Goal: Task Accomplishment & Management: Use online tool/utility

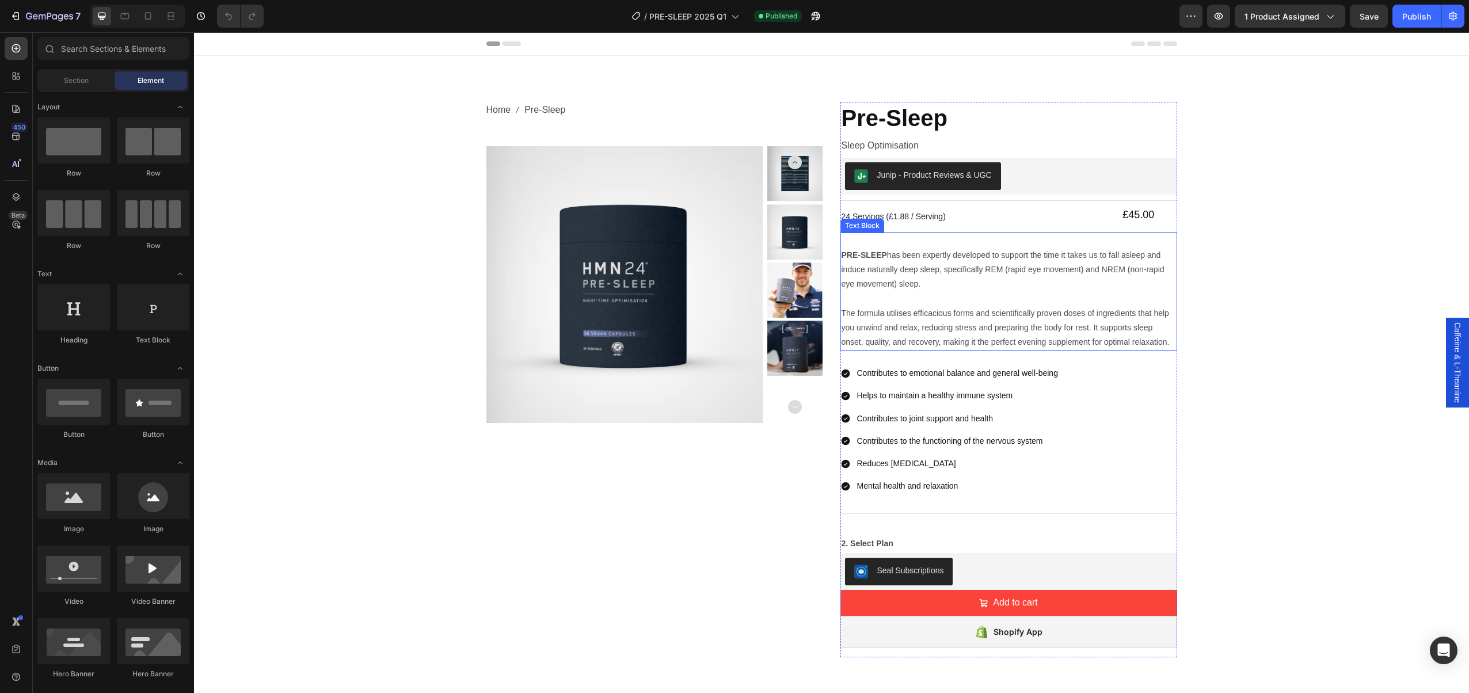
click at [926, 299] on p "The formula utilises efficacious forms and scientifically proven doses of ingre…" at bounding box center [1009, 320] width 335 height 58
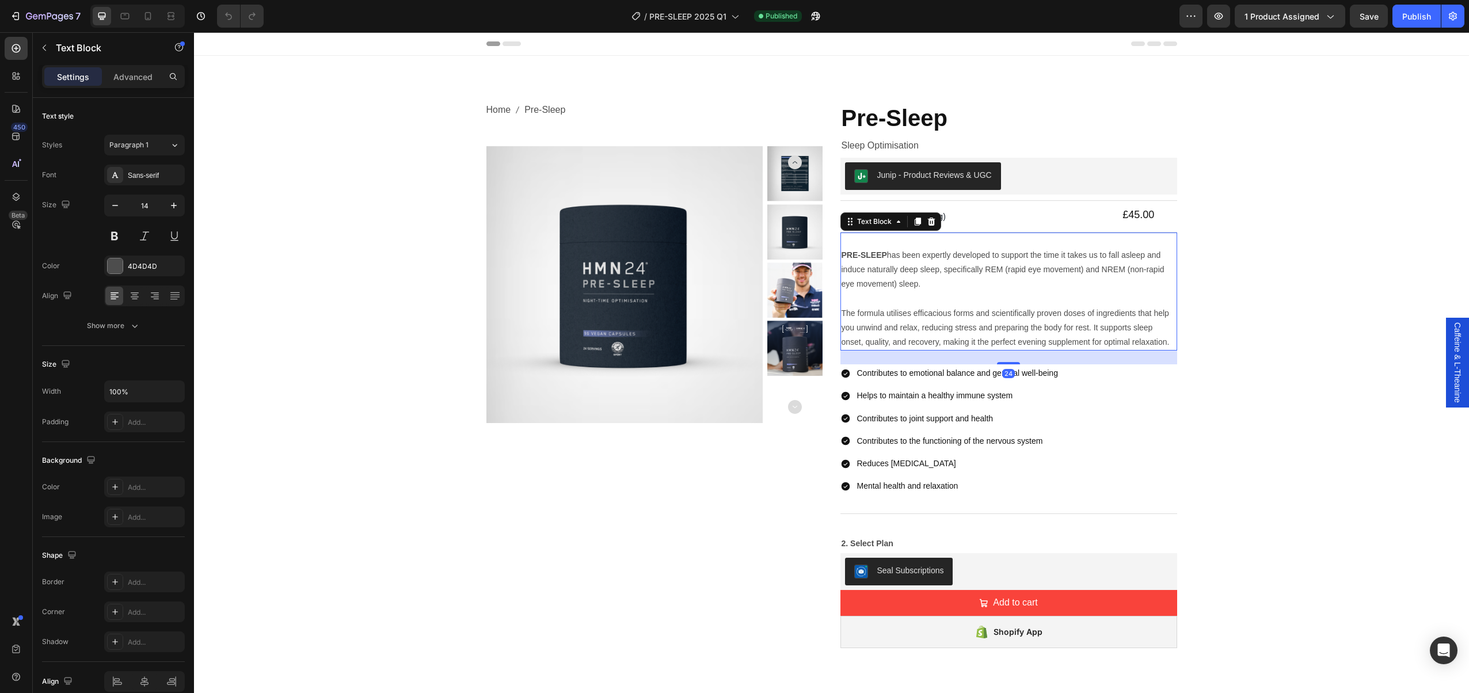
click at [926, 299] on p "The formula utilises efficacious forms and scientifically proven doses of ingre…" at bounding box center [1009, 320] width 335 height 58
click at [843, 253] on strong "PRE-SLEEP" at bounding box center [864, 254] width 45 height 9
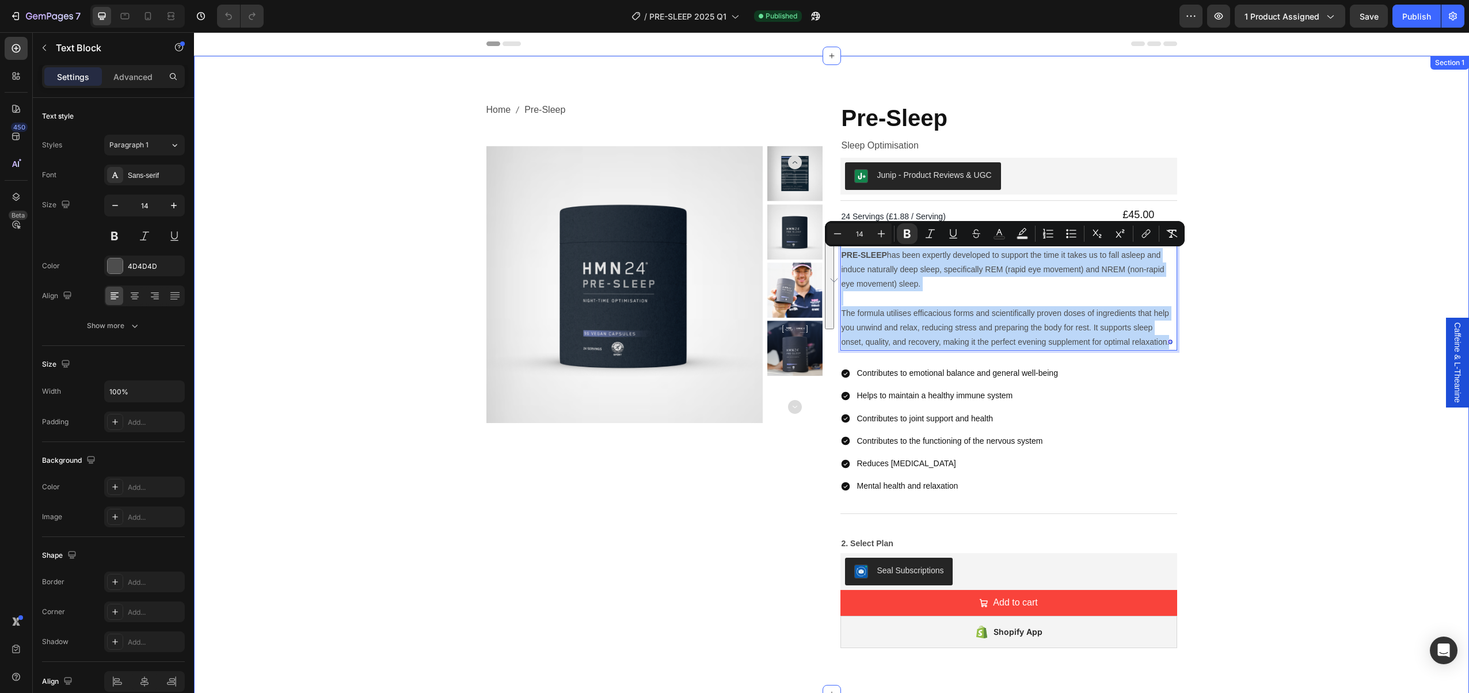
drag, startPoint x: 843, startPoint y: 254, endPoint x: 1175, endPoint y: 348, distance: 345.2
click at [1176, 348] on div "PRE-SLEEP has been expertly developed to support the time it takes us to fall a…" at bounding box center [1009, 292] width 337 height 119
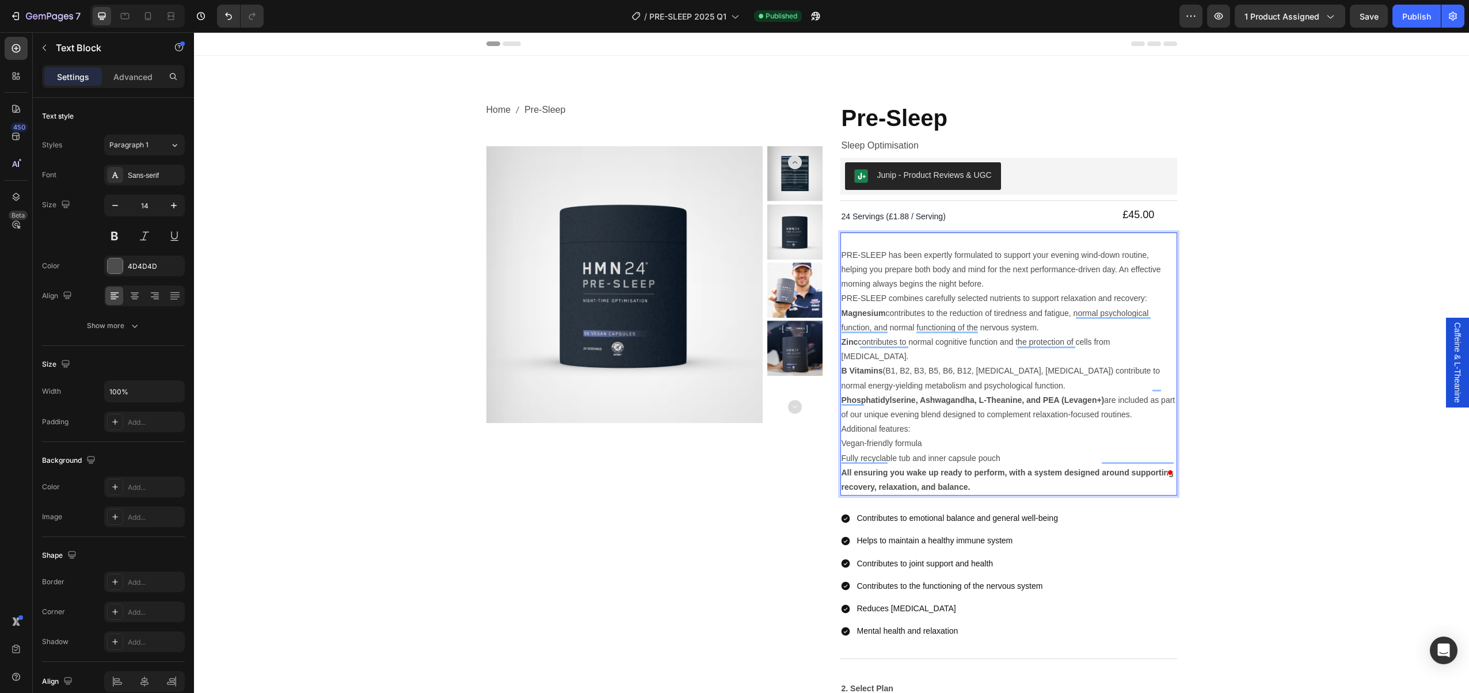
click at [1047, 329] on p "Magnesium contributes to the reduction of tiredness and fatigue, normal psychol…" at bounding box center [1009, 320] width 335 height 29
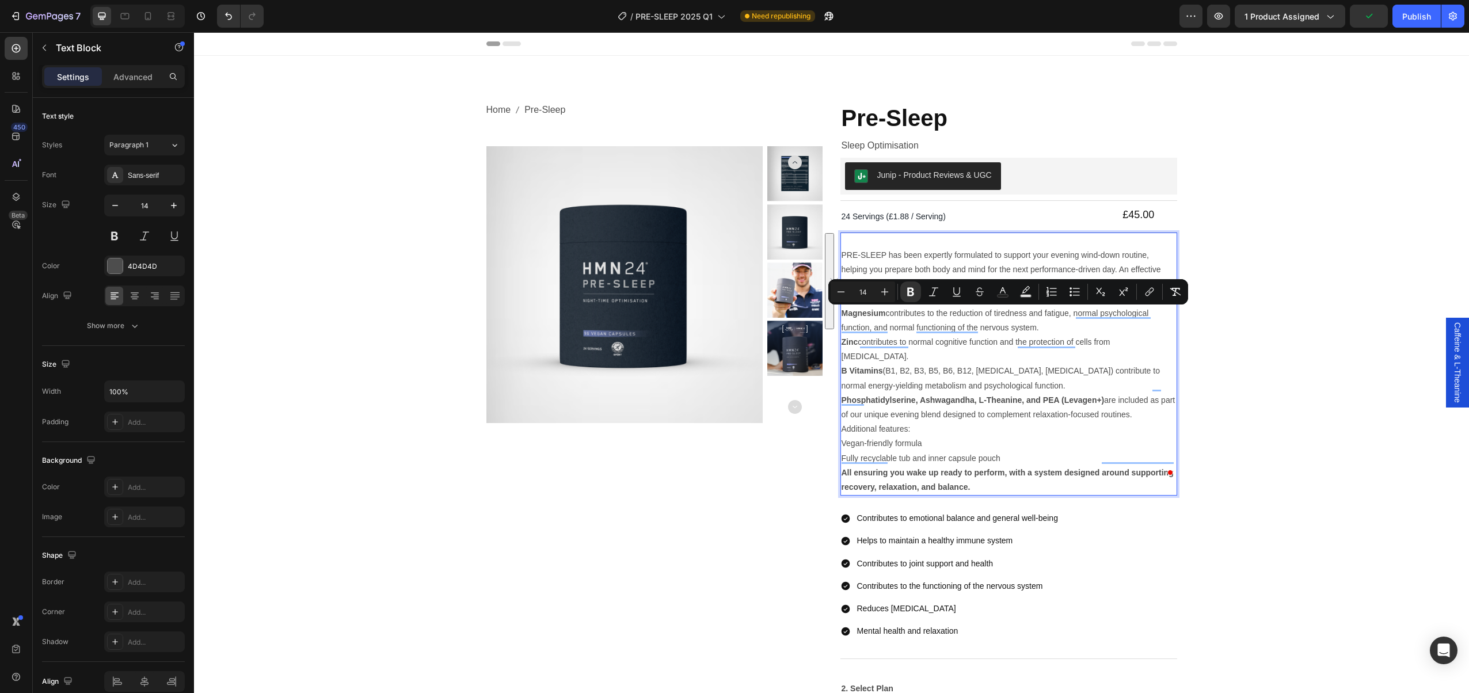
drag, startPoint x: 841, startPoint y: 312, endPoint x: 1156, endPoint y: 403, distance: 328.0
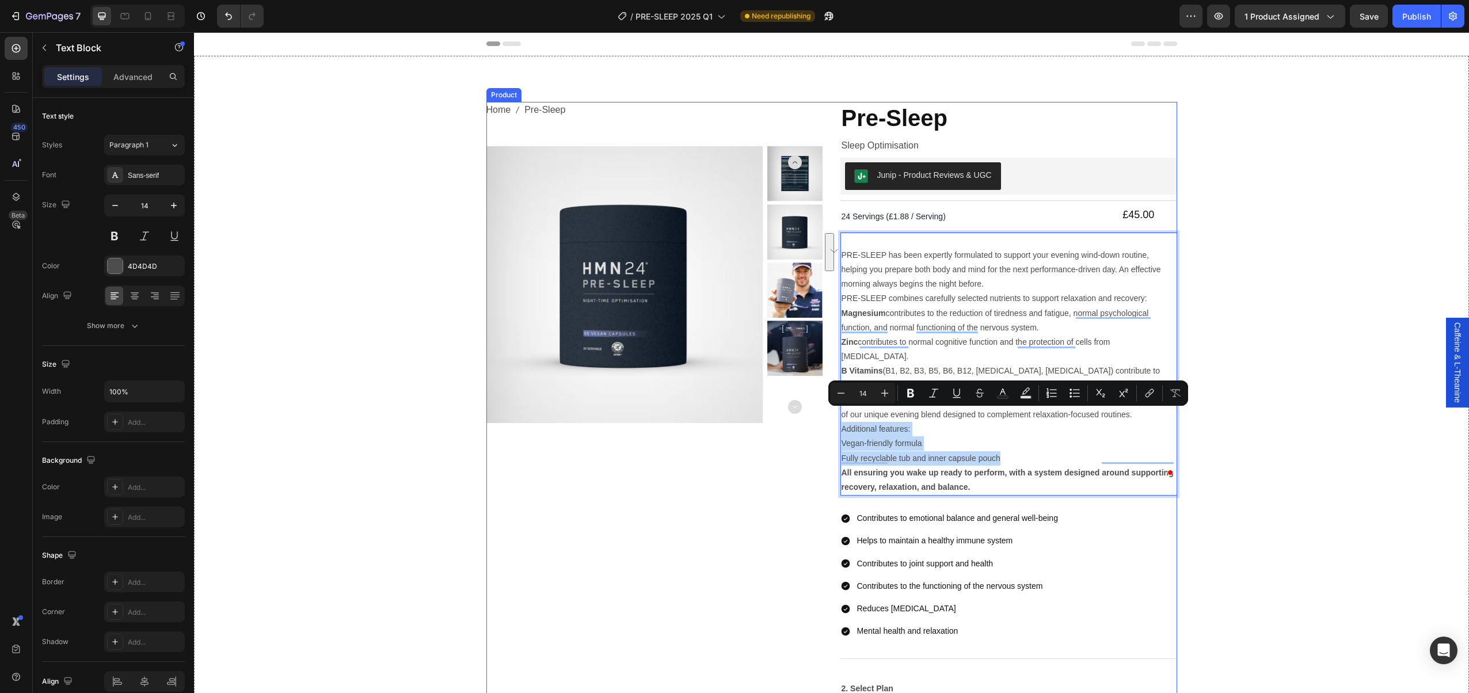
drag, startPoint x: 1003, startPoint y: 445, endPoint x: 840, endPoint y: 412, distance: 166.2
click at [840, 413] on div "Home Pre-Sleep Breadcrumb Product Images Pre-Sleep Product Title Sleep Optimisa…" at bounding box center [832, 452] width 691 height 701
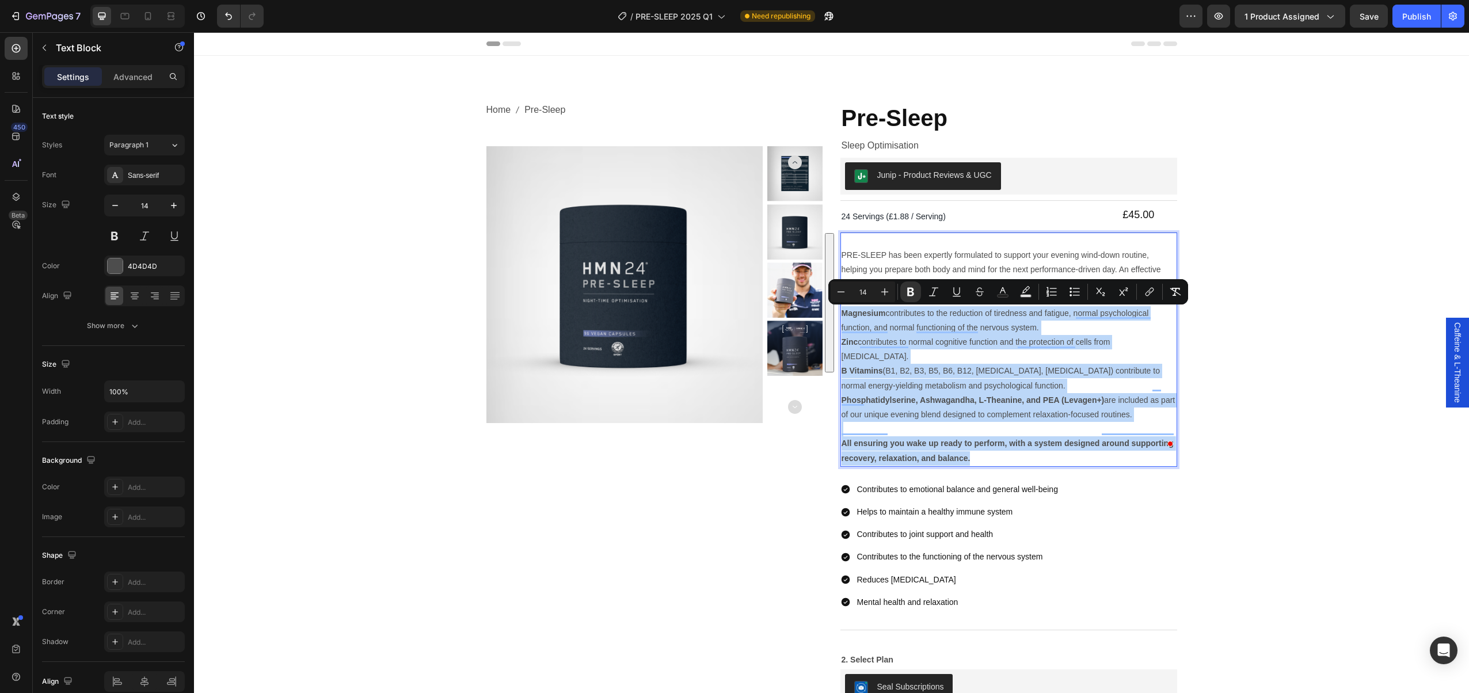
drag, startPoint x: 841, startPoint y: 312, endPoint x: 1035, endPoint y: 445, distance: 234.5
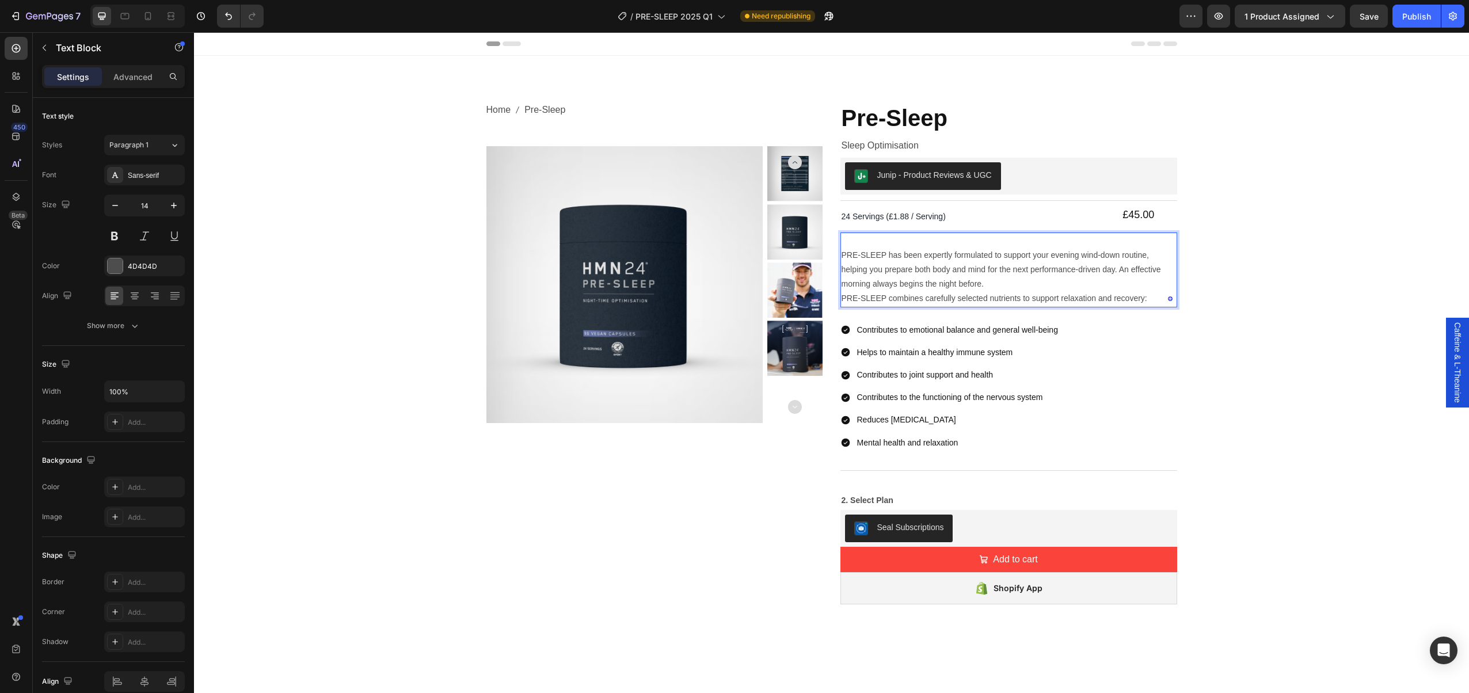
click at [878, 260] on p "PRE-SLEEP has been expertly formulated to support your evening wind-down routin…" at bounding box center [1009, 270] width 335 height 44
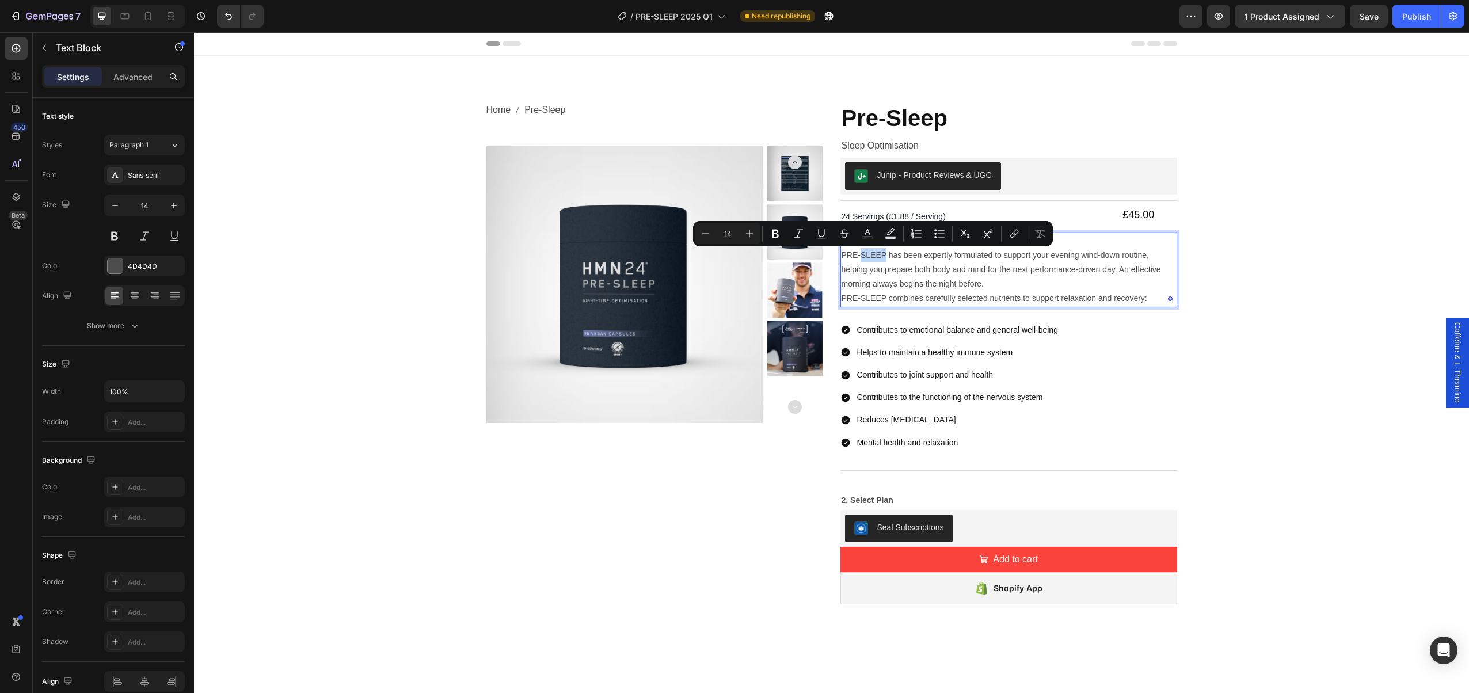
click at [885, 256] on p "PRE-SLEEP has been expertly formulated to support your evening wind-down routin…" at bounding box center [1009, 270] width 335 height 44
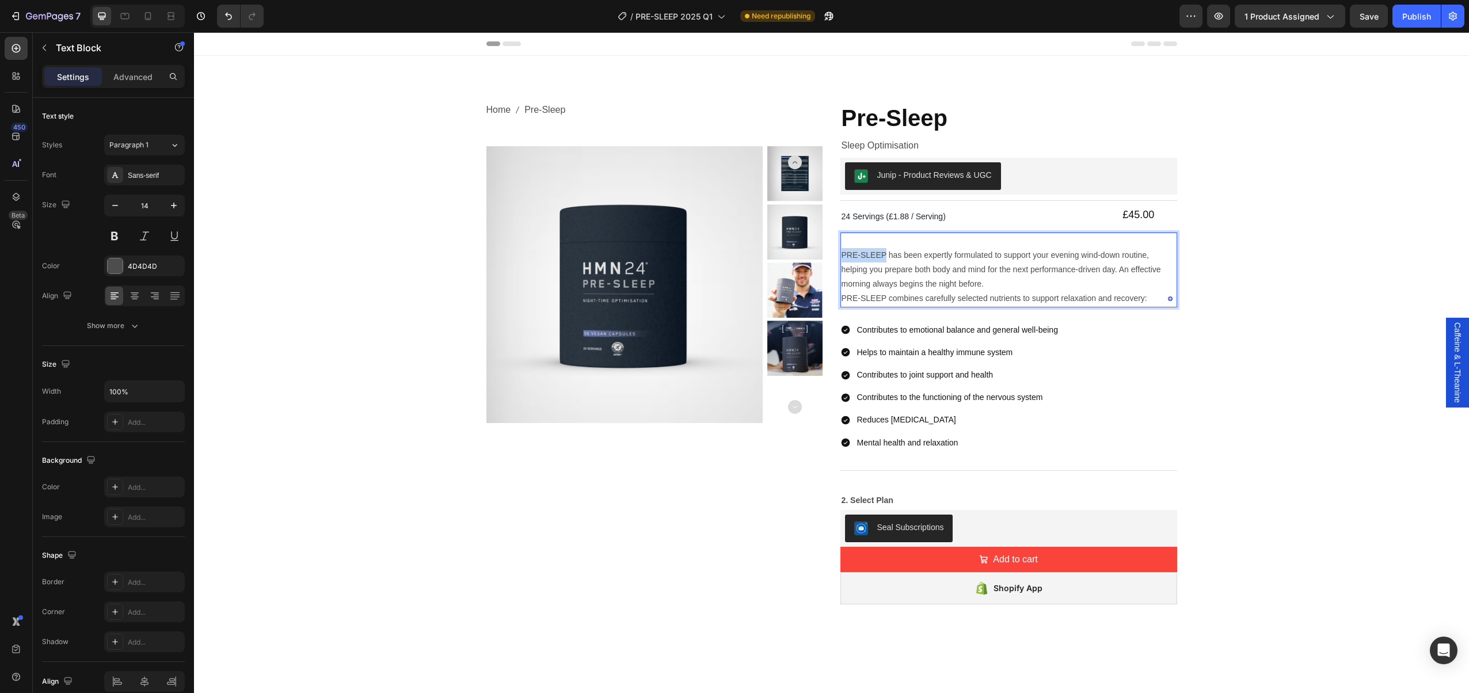
drag, startPoint x: 886, startPoint y: 254, endPoint x: 840, endPoint y: 253, distance: 45.5
click at [838, 255] on div "Home Pre-Sleep Breadcrumb Product Images Pre-Sleep Product Title Sleep Optimisa…" at bounding box center [832, 358] width 691 height 512
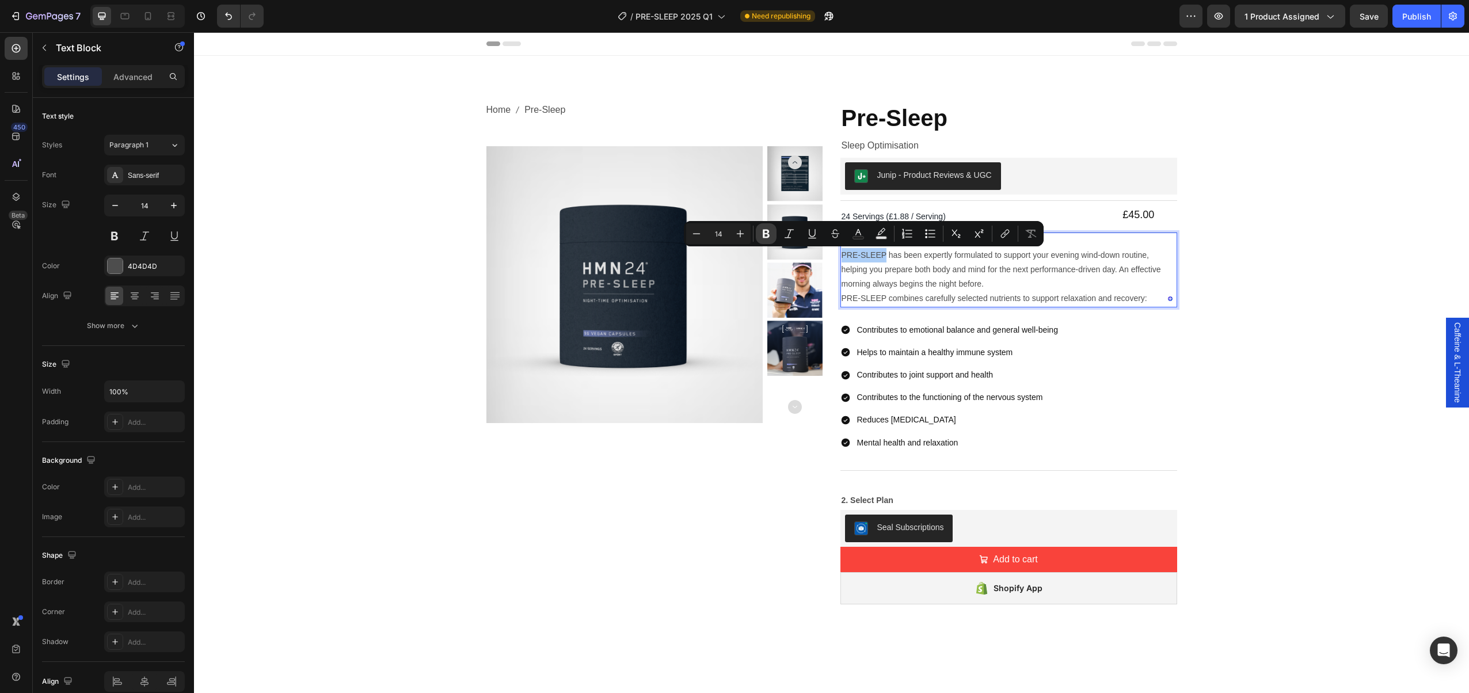
click at [767, 231] on icon "Editor contextual toolbar" at bounding box center [766, 234] width 7 height 9
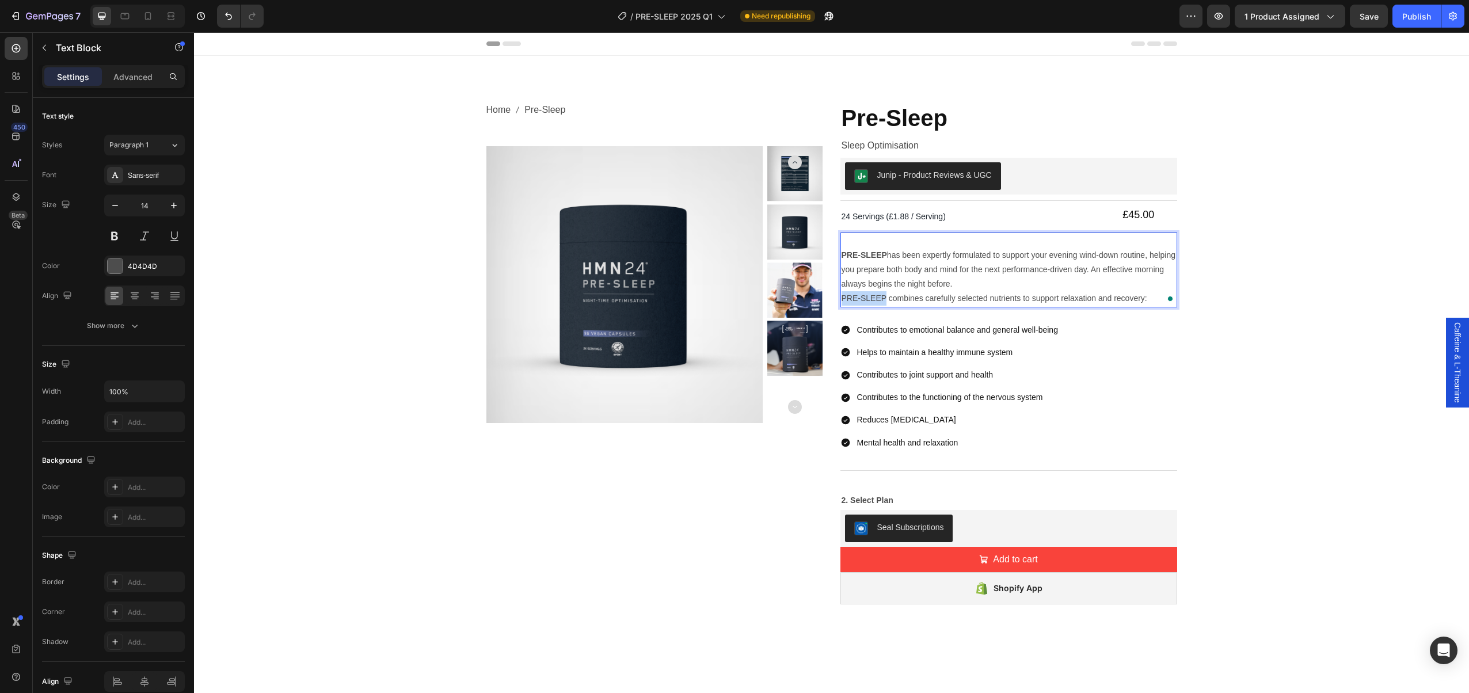
drag, startPoint x: 886, startPoint y: 299, endPoint x: 841, endPoint y: 302, distance: 45.0
click at [842, 303] on p "PRE-SLEEP combines carefully selected nutrients to support relaxation and recov…" at bounding box center [1009, 298] width 335 height 14
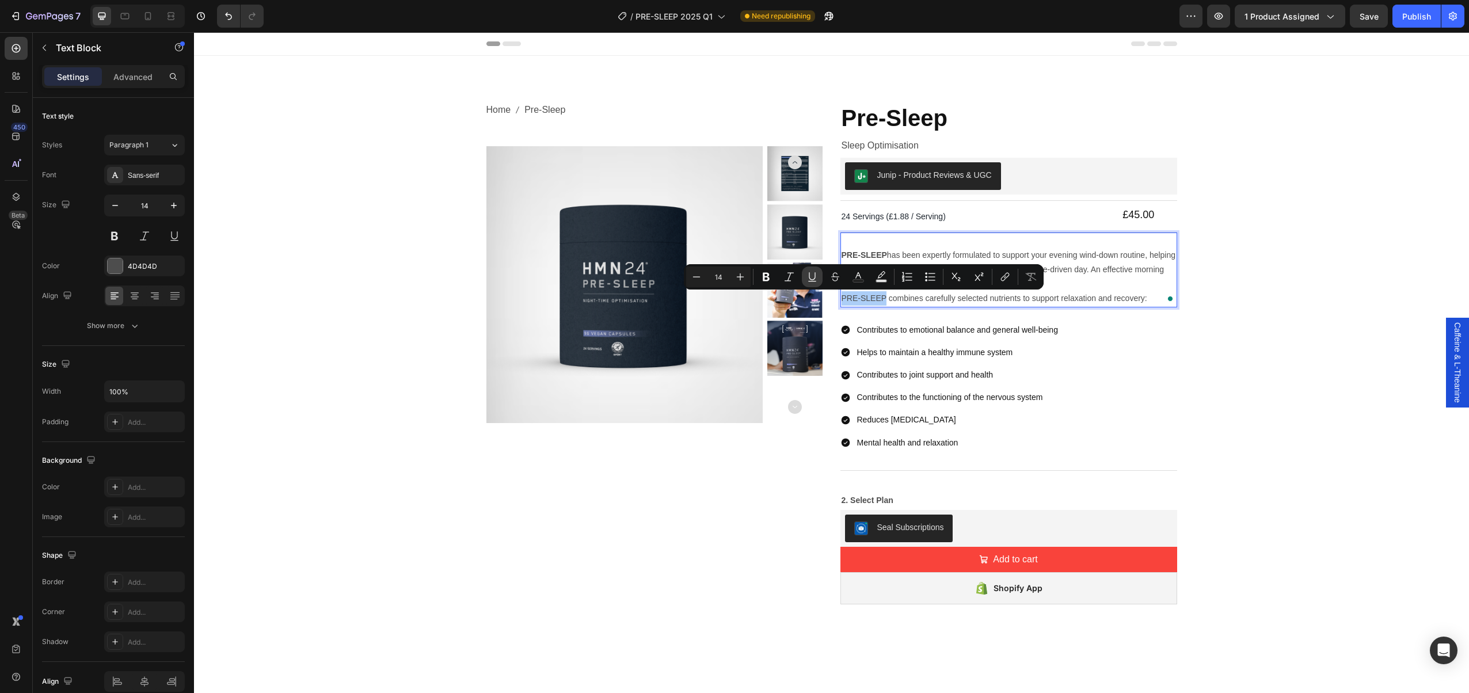
drag, startPoint x: 764, startPoint y: 278, endPoint x: 815, endPoint y: 277, distance: 50.7
click at [764, 278] on icon "Editor contextual toolbar" at bounding box center [766, 277] width 7 height 9
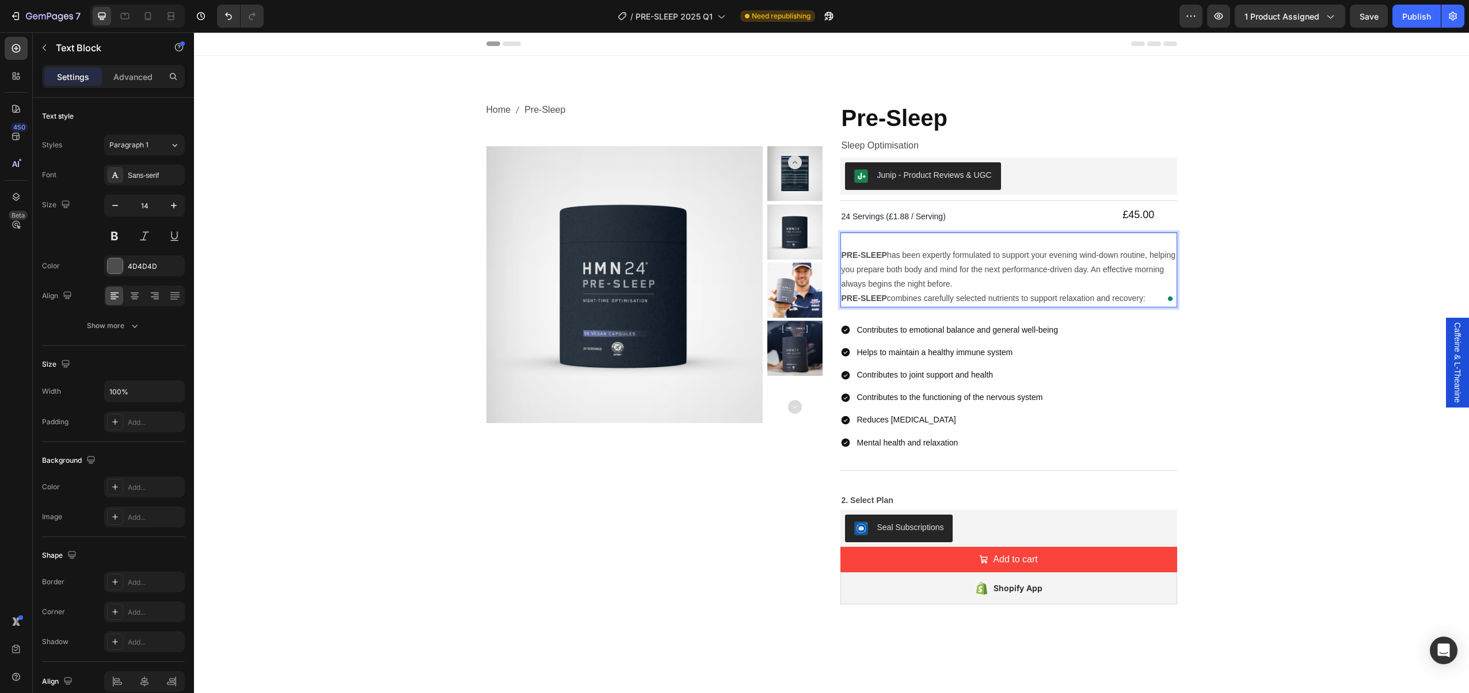
click at [1028, 283] on p "PRE-SLEEP has been expertly formulated to support your evening wind-down routin…" at bounding box center [1009, 270] width 335 height 44
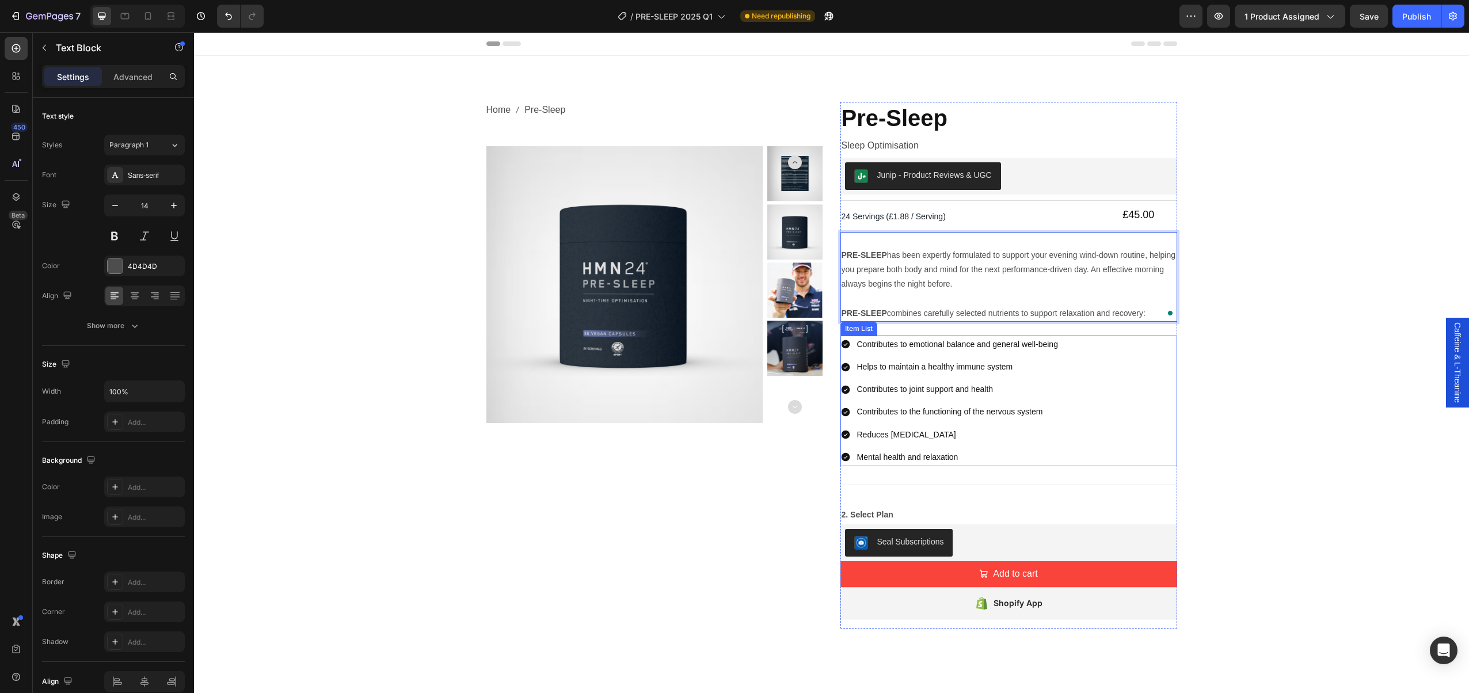
click at [954, 348] on p "Contributes to emotional balance and general well-being" at bounding box center [957, 344] width 201 height 14
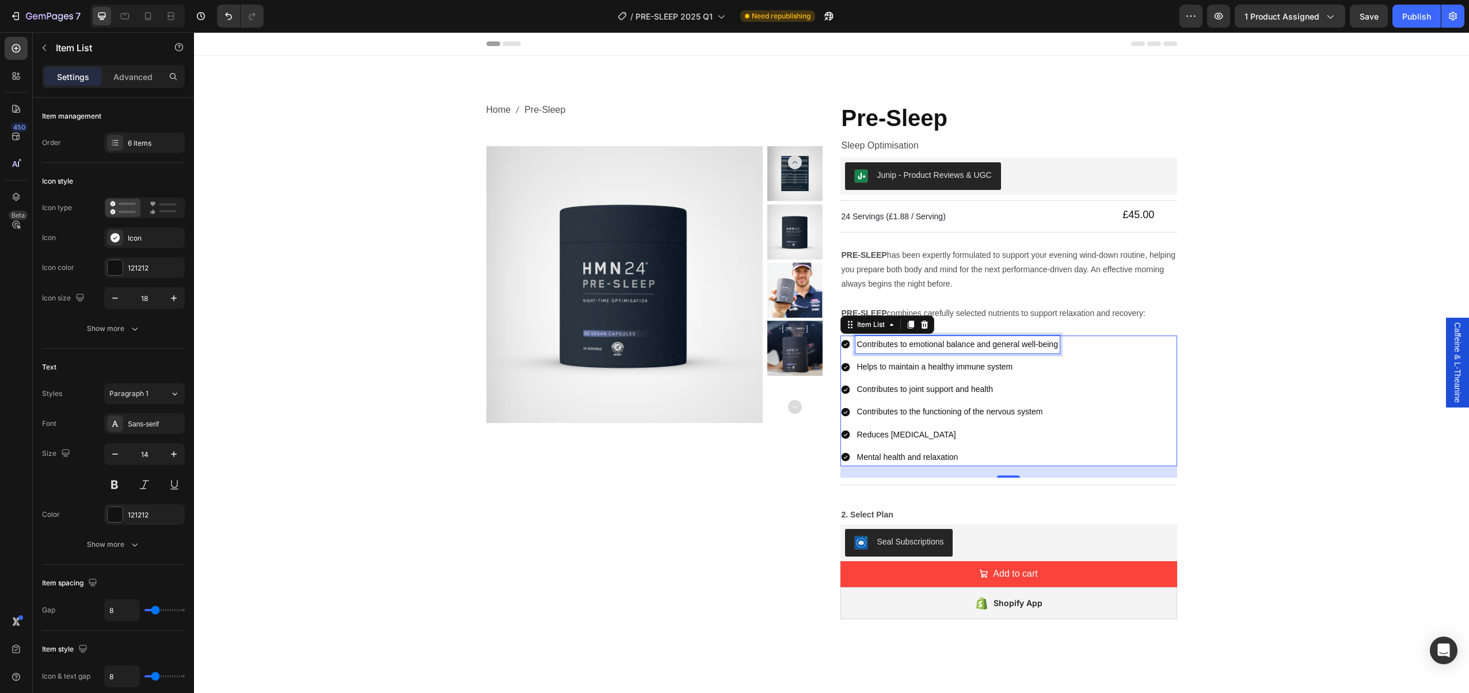
click at [933, 341] on p "Contributes to emotional balance and general well-being" at bounding box center [957, 344] width 201 height 14
drag, startPoint x: 932, startPoint y: 341, endPoint x: 941, endPoint y: 341, distance: 9.2
click at [932, 341] on p "Contributes to emotional balance and general well-being" at bounding box center [957, 344] width 201 height 14
click at [859, 345] on p "Contributes to emotional balance and general well-being" at bounding box center [957, 344] width 201 height 14
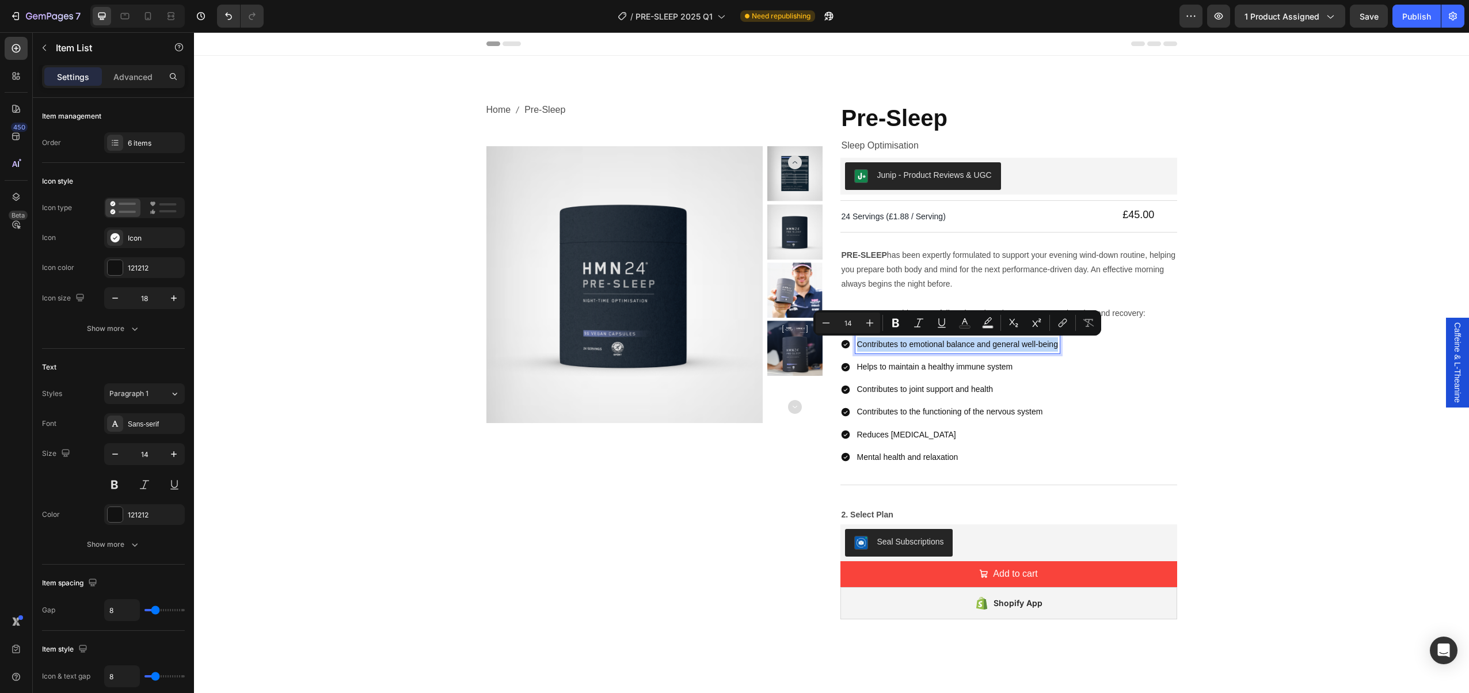
drag, startPoint x: 860, startPoint y: 345, endPoint x: 1042, endPoint y: 354, distance: 182.2
click at [1043, 355] on div "Contributes to emotional balance and general well-being Helps to maintain a hea…" at bounding box center [950, 401] width 219 height 131
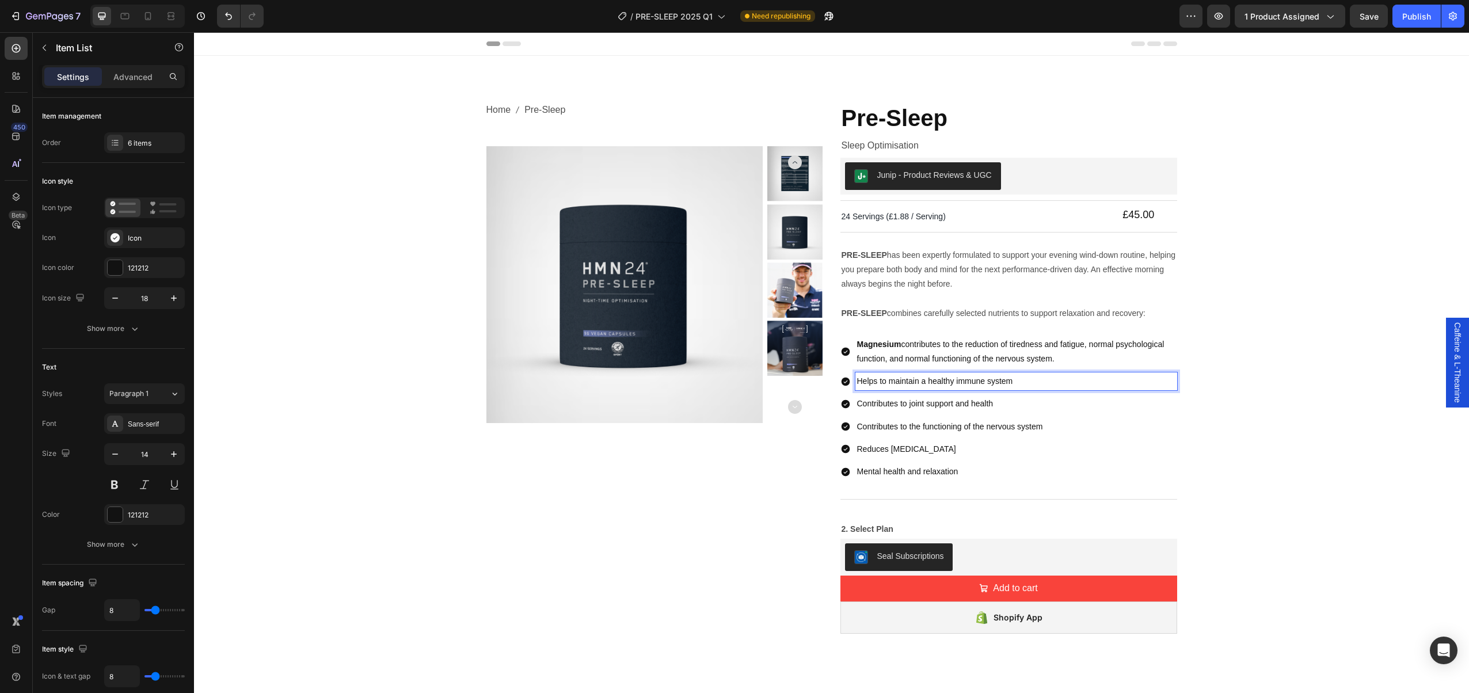
click at [876, 377] on p "Helps to maintain a healthy immune system" at bounding box center [1016, 381] width 318 height 14
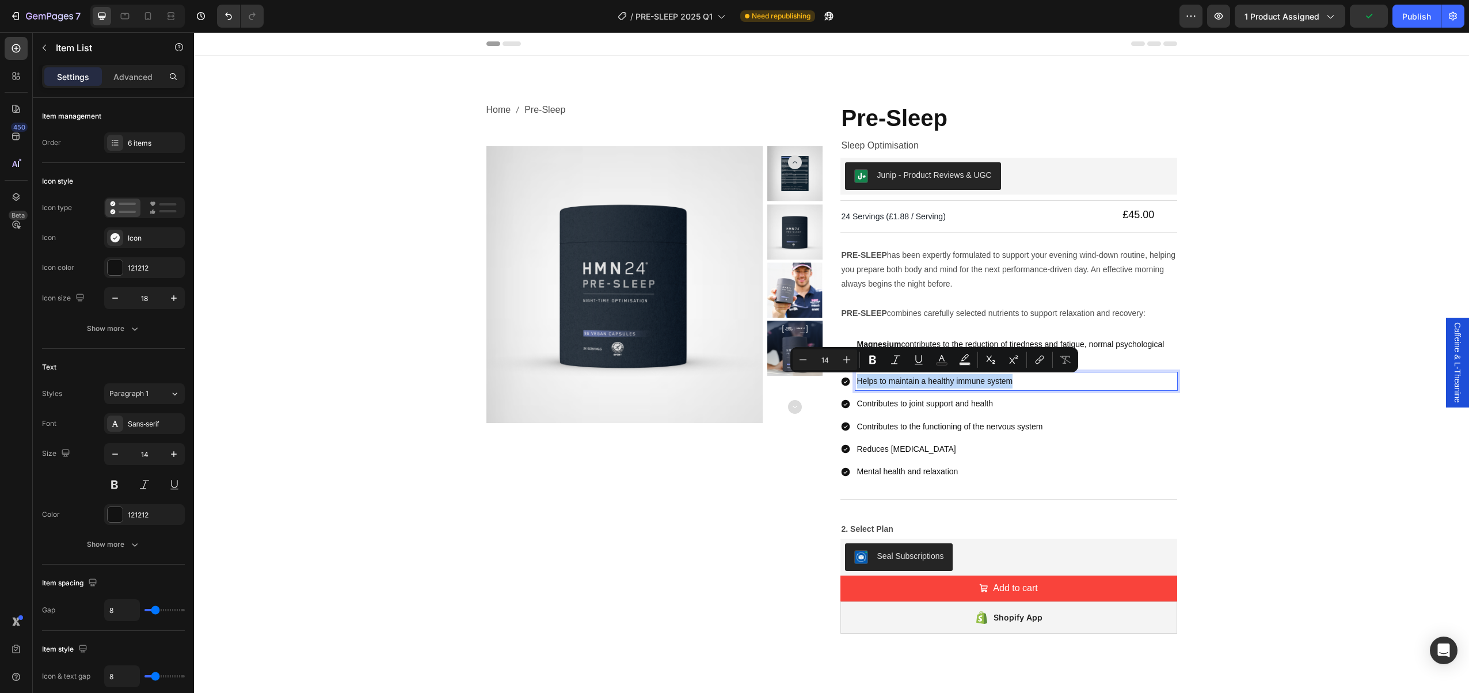
drag, startPoint x: 856, startPoint y: 382, endPoint x: 1015, endPoint y: 388, distance: 159.0
click at [1013, 389] on div "Helps to maintain a healthy immune system" at bounding box center [1017, 382] width 322 height 18
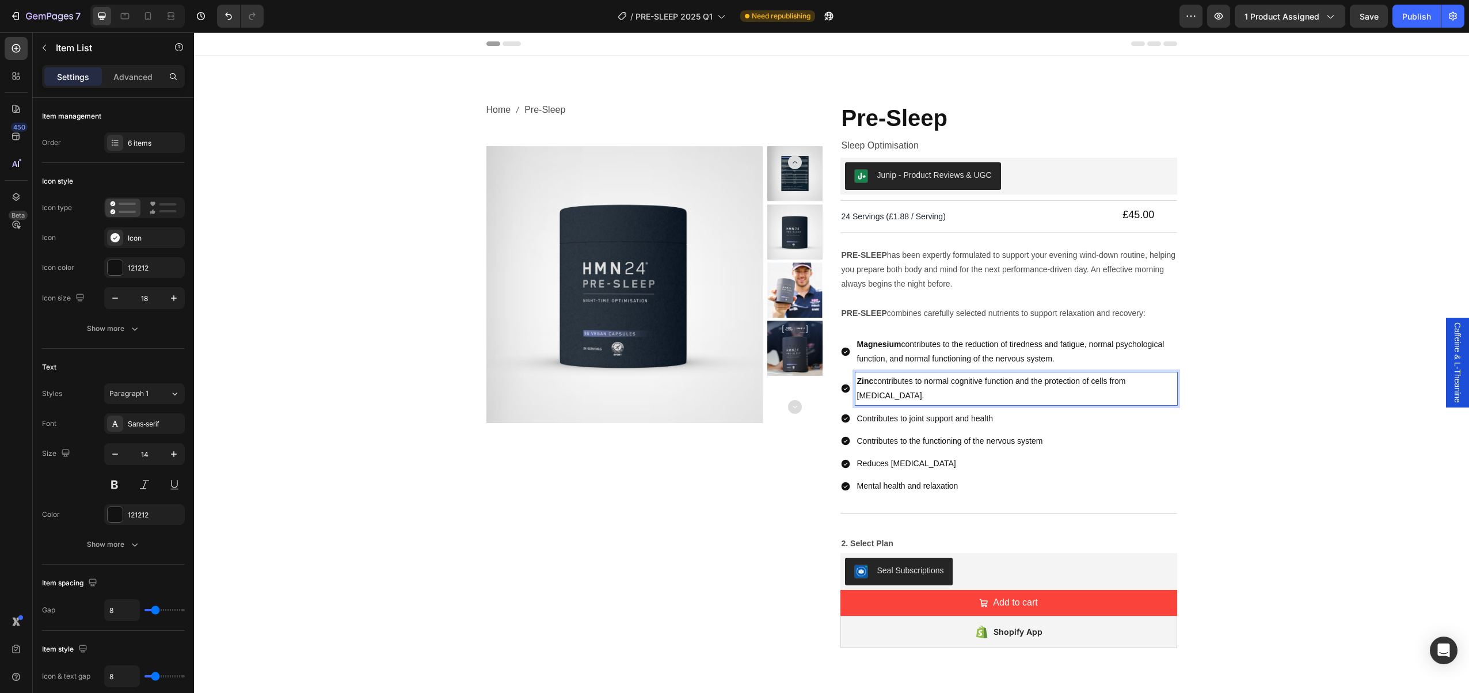
click at [877, 417] on p "Contributes to joint support and health" at bounding box center [1016, 419] width 318 height 14
click at [990, 419] on p "Contributes to joint support and health" at bounding box center [1016, 419] width 318 height 14
drag, startPoint x: 995, startPoint y: 419, endPoint x: 860, endPoint y: 420, distance: 135.3
click at [859, 421] on p "Contributes to joint support and health" at bounding box center [1016, 419] width 318 height 14
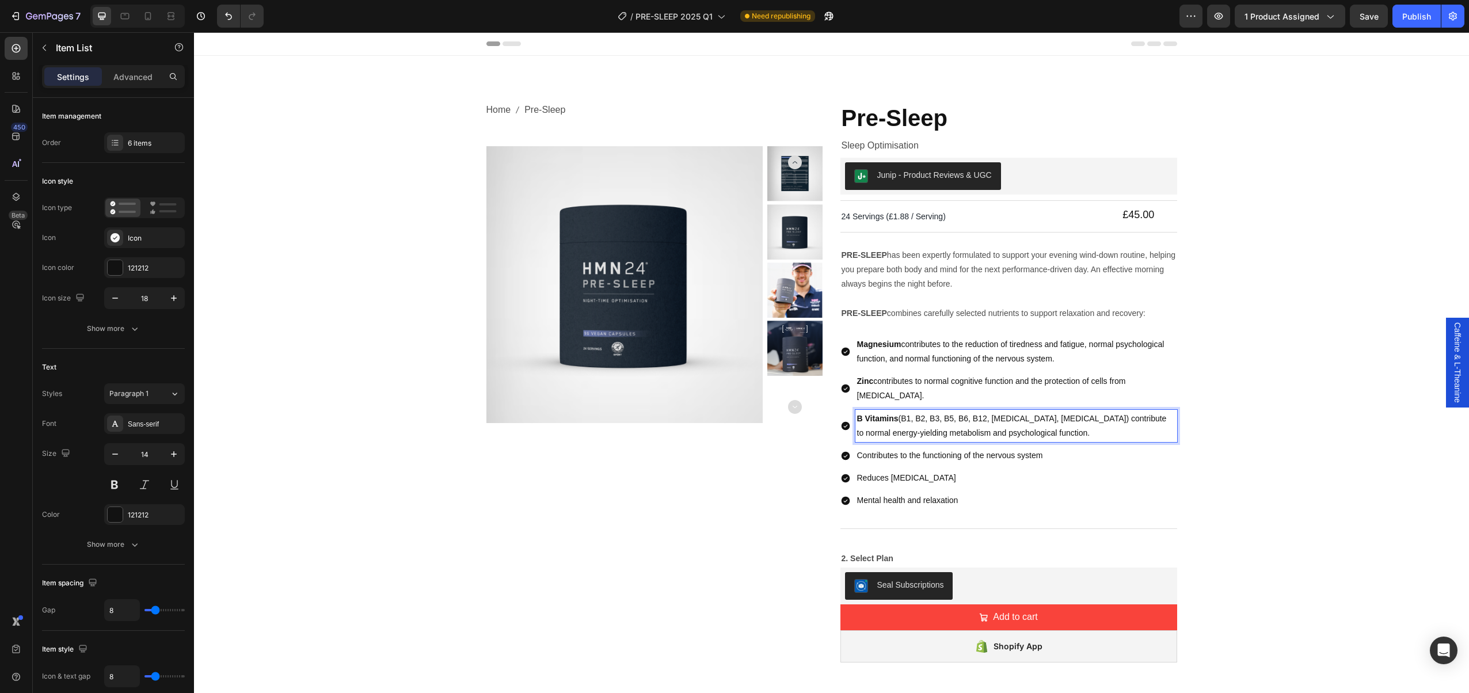
click at [861, 455] on p "Contributes to the functioning of the nervous system" at bounding box center [1016, 456] width 318 height 14
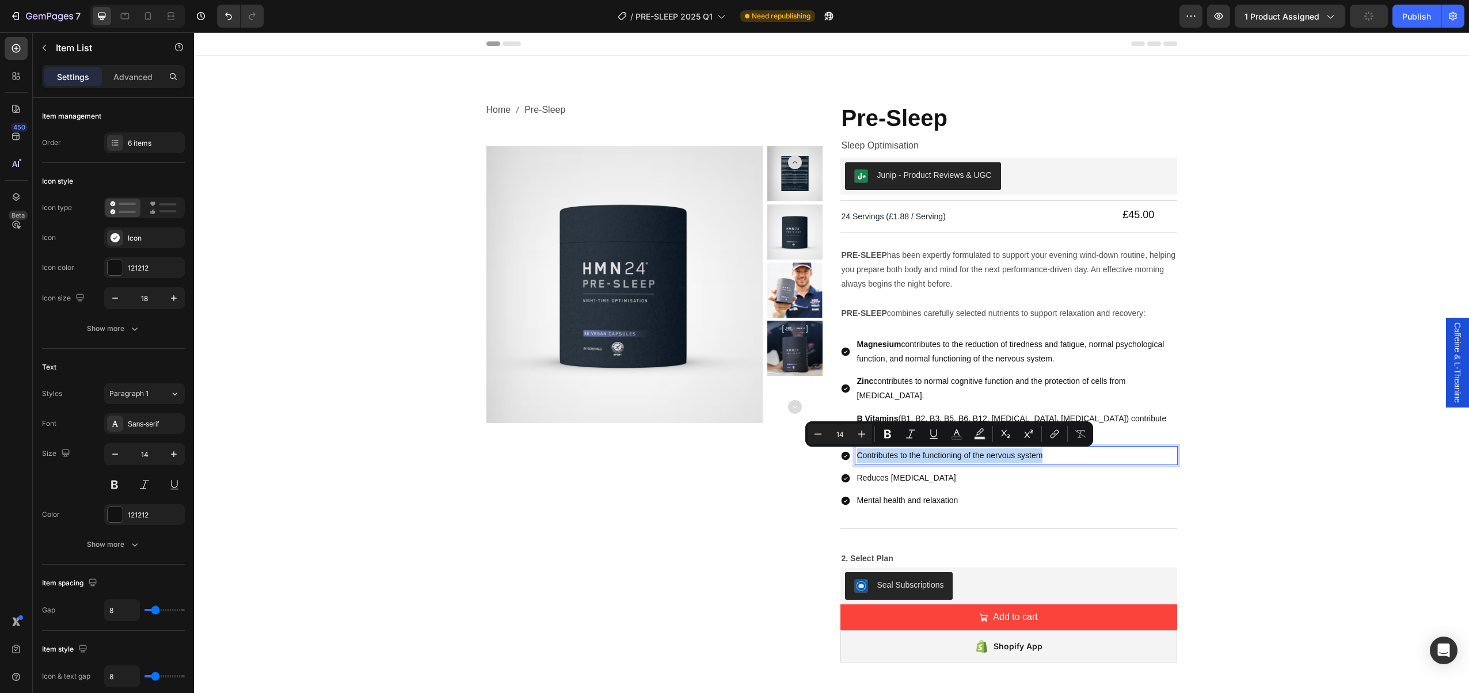
drag, startPoint x: 1052, startPoint y: 458, endPoint x: 848, endPoint y: 457, distance: 203.8
click at [848, 457] on div "Contributes to the functioning of the nervous system" at bounding box center [1009, 456] width 337 height 18
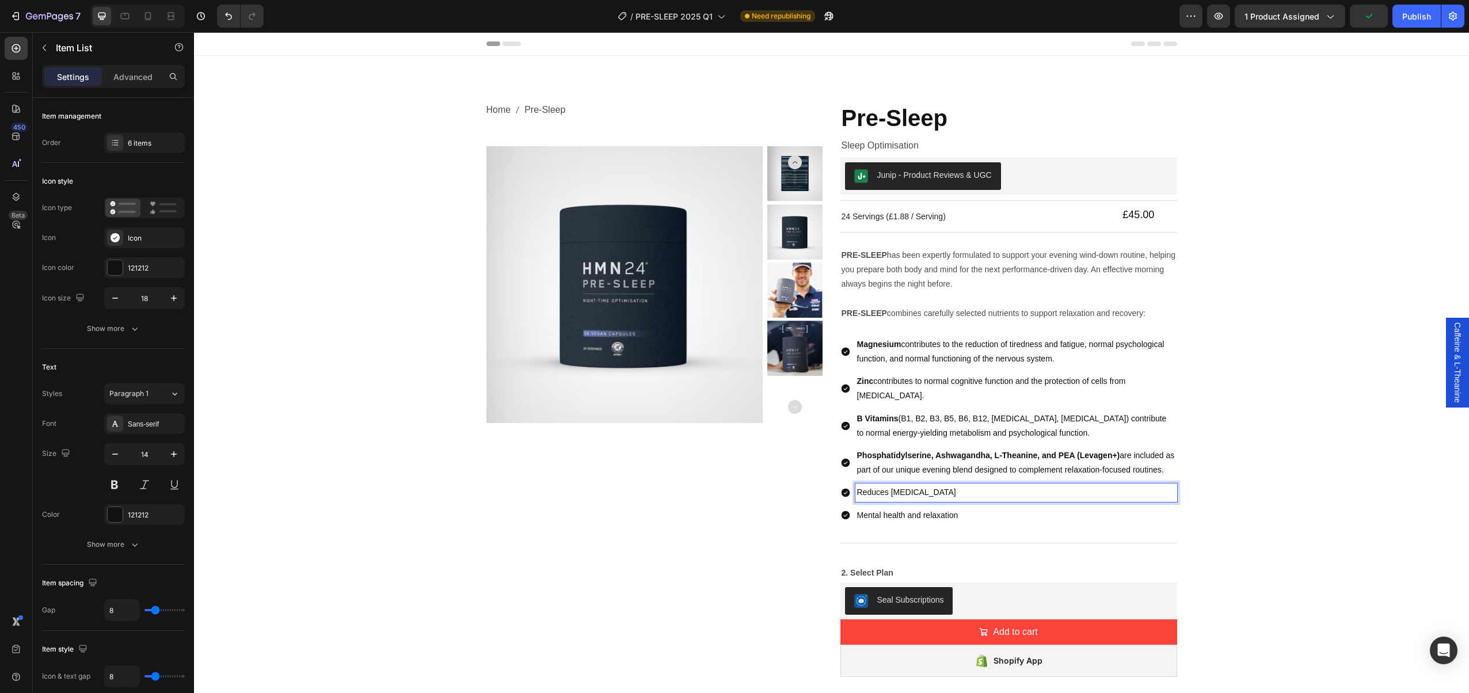
click at [943, 497] on p "Reduces Oxidative stress" at bounding box center [1016, 492] width 318 height 14
click at [979, 511] on p "Mental health and relaxation" at bounding box center [1016, 515] width 318 height 14
click at [974, 492] on p "Reduces Oxidative stress" at bounding box center [1016, 492] width 318 height 14
click at [135, 143] on div "6 items" at bounding box center [155, 143] width 54 height 10
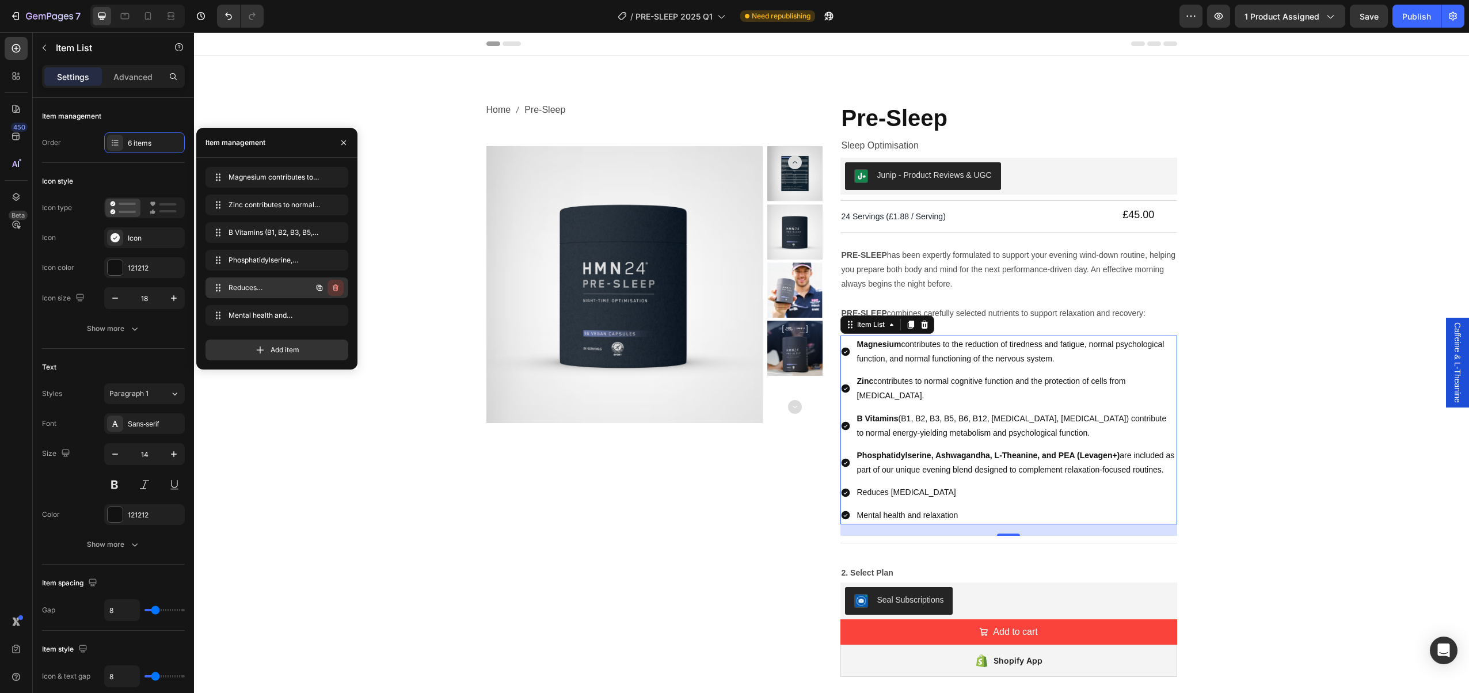
click at [336, 287] on icon "button" at bounding box center [336, 288] width 1 height 3
click at [336, 287] on div "Delete" at bounding box center [327, 288] width 21 height 10
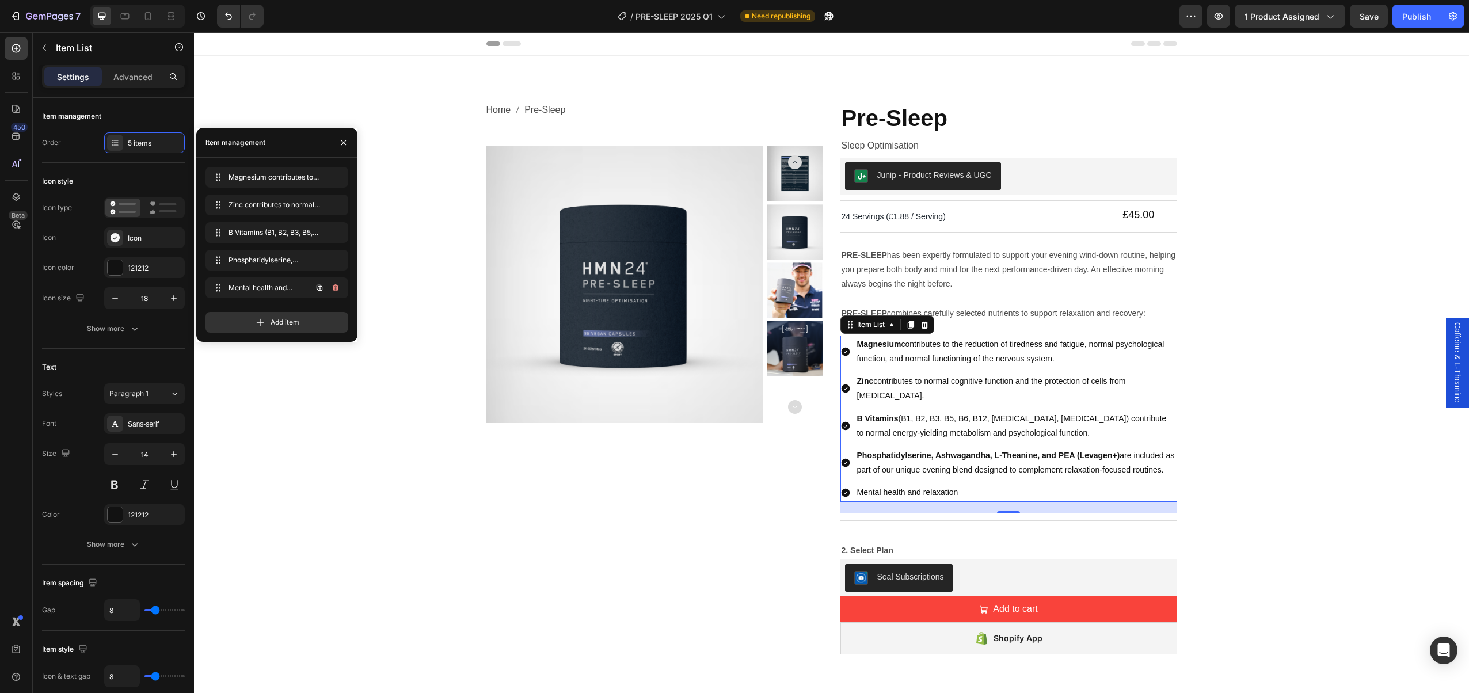
click at [336, 287] on icon "button" at bounding box center [336, 288] width 1 height 3
click at [336, 287] on div "Delete" at bounding box center [327, 288] width 21 height 10
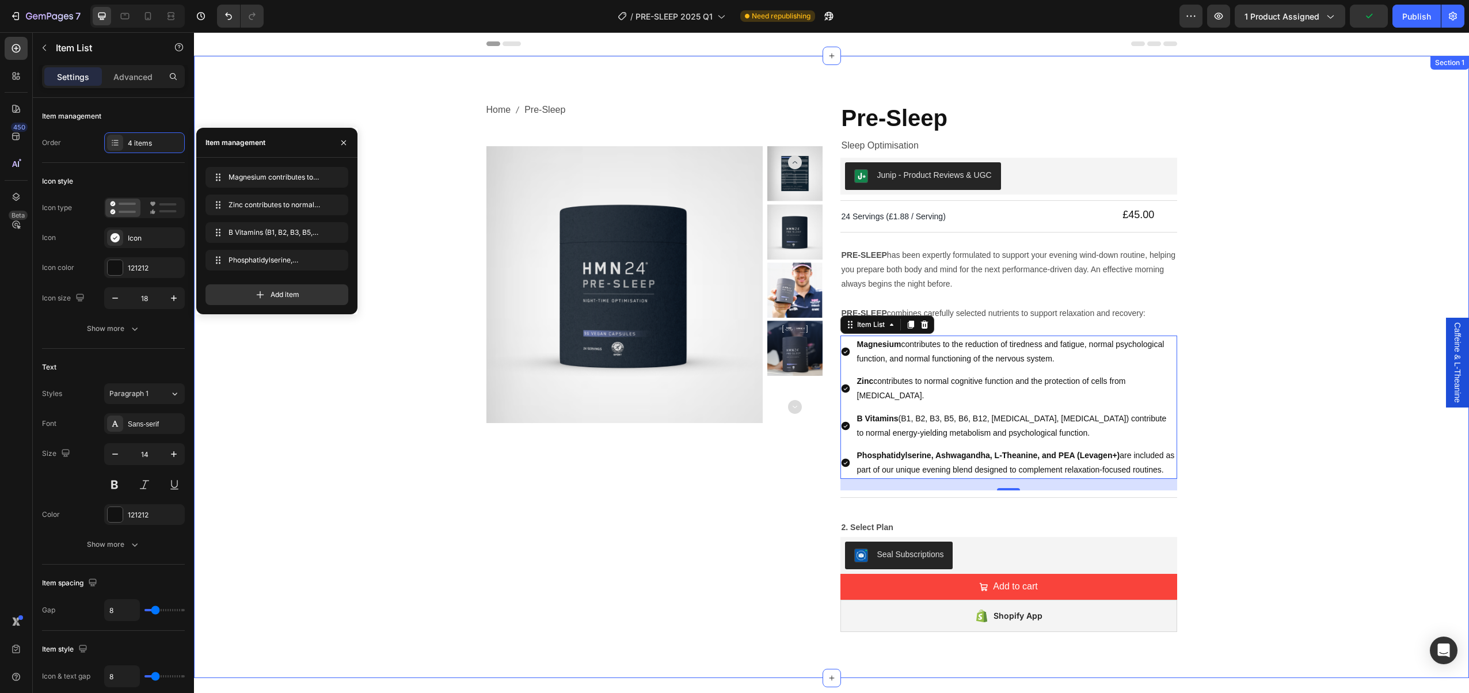
click at [1225, 468] on div "Home Pre-Sleep Breadcrumb Product Images Pre-Sleep Product Title Sleep Optimisa…" at bounding box center [832, 376] width 1258 height 549
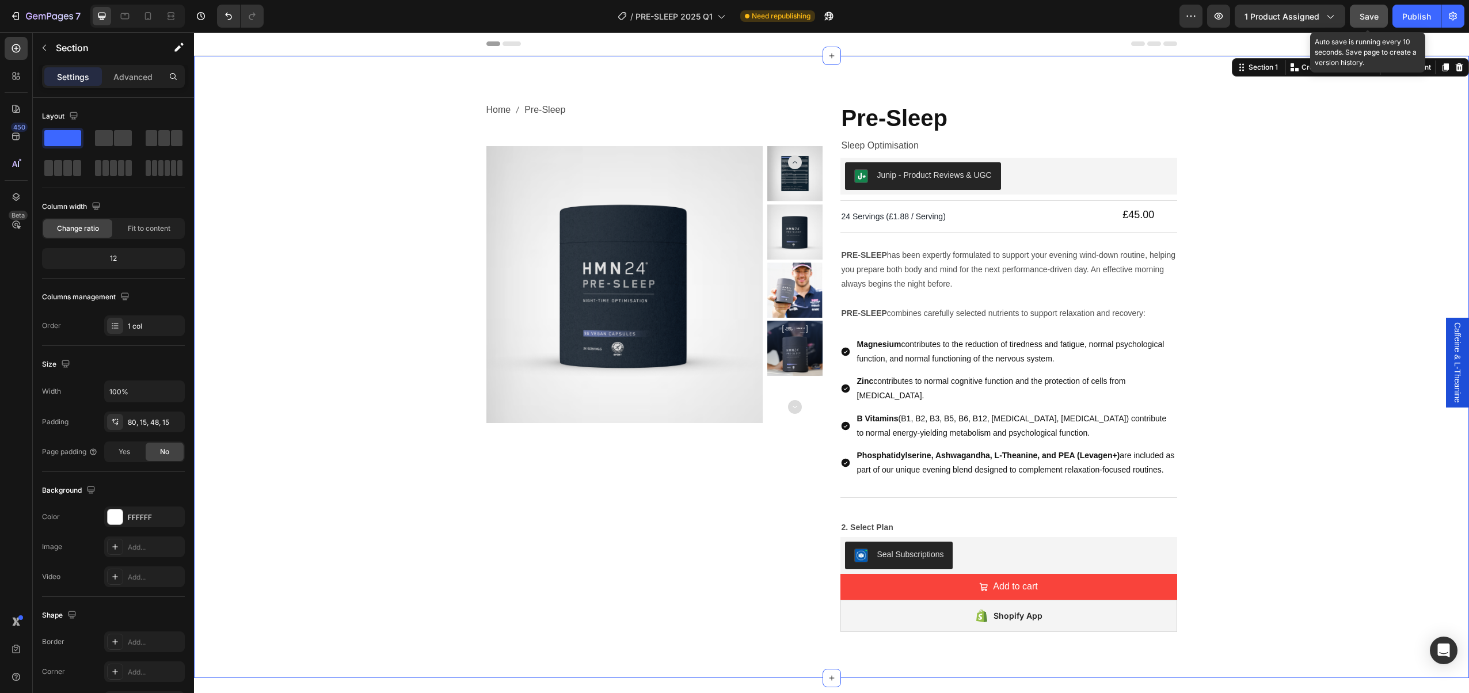
click at [1364, 21] on span "Save" at bounding box center [1369, 17] width 19 height 10
click at [1404, 18] on div "Publish" at bounding box center [1417, 16] width 29 height 12
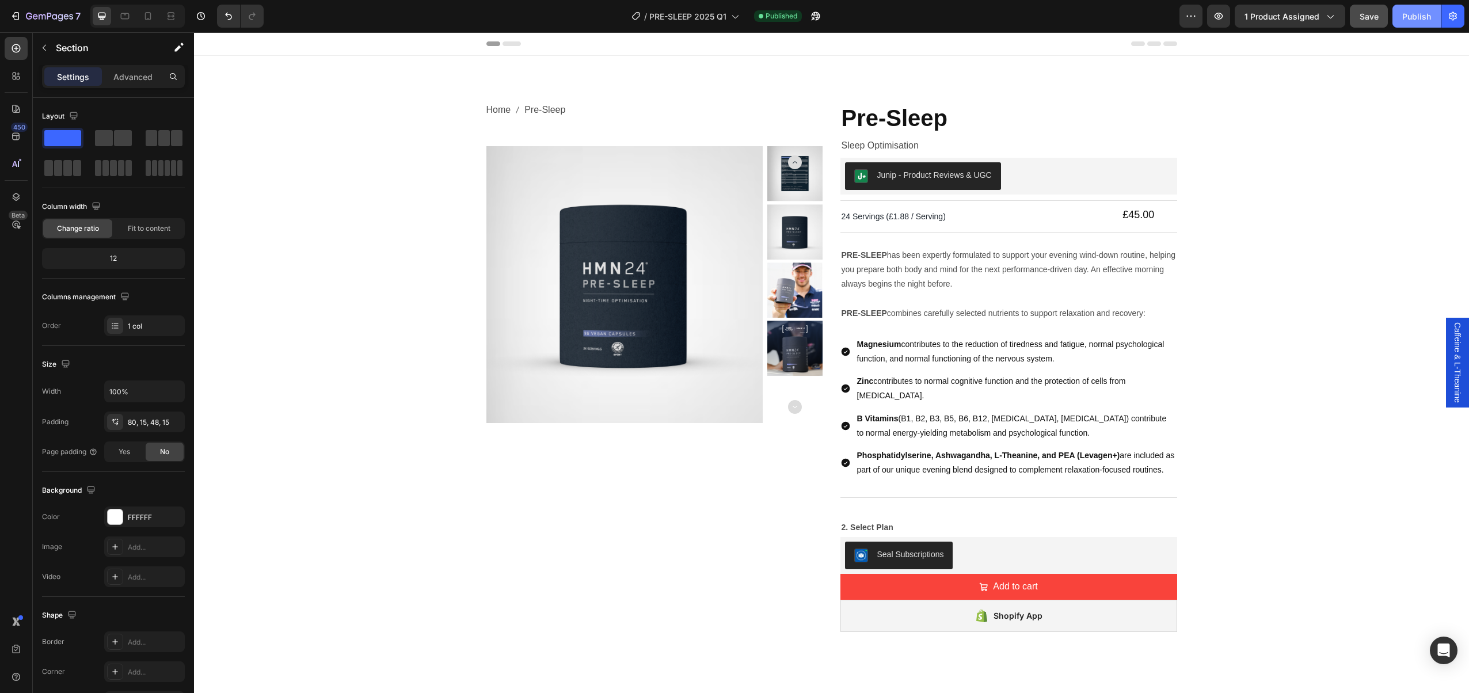
click at [1401, 18] on button "Publish" at bounding box center [1417, 16] width 48 height 23
click at [13, 17] on icon "button" at bounding box center [14, 15] width 5 height 3
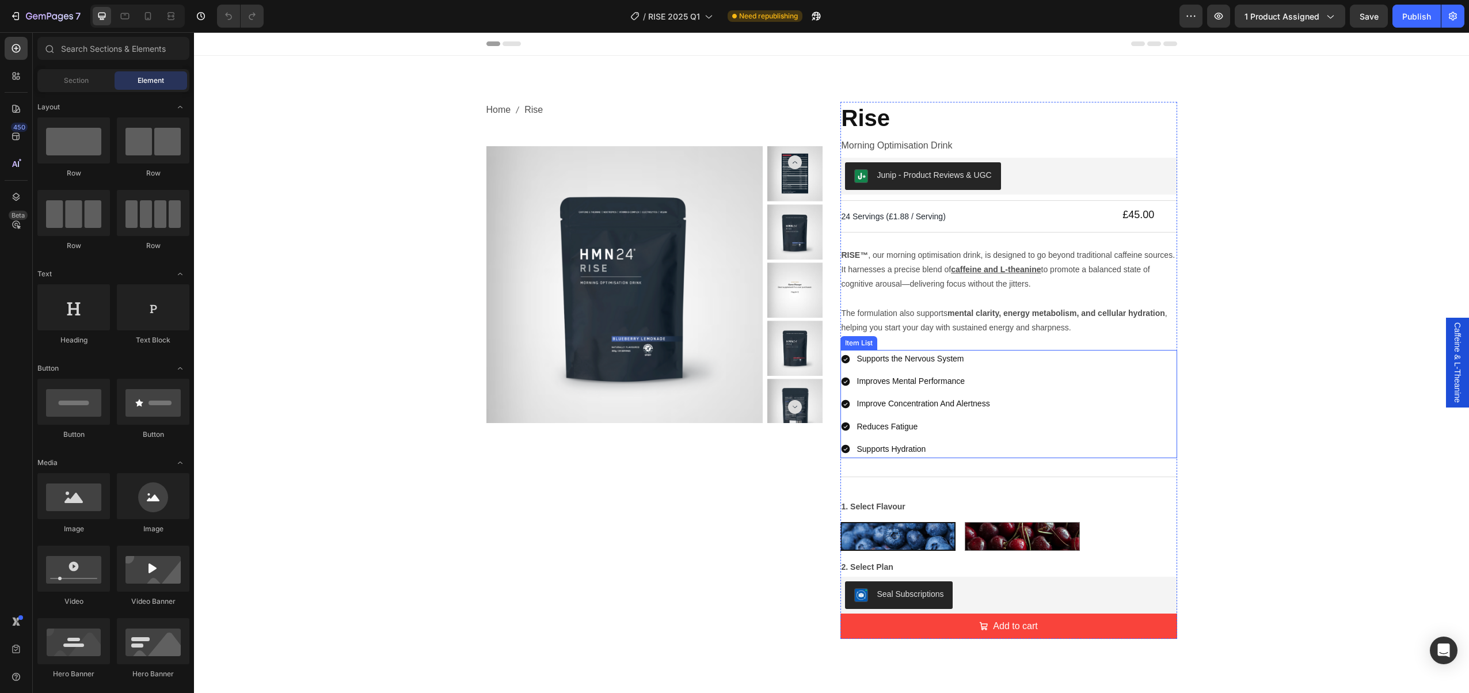
click at [945, 361] on p "Supports the Nervous System" at bounding box center [923, 359] width 133 height 14
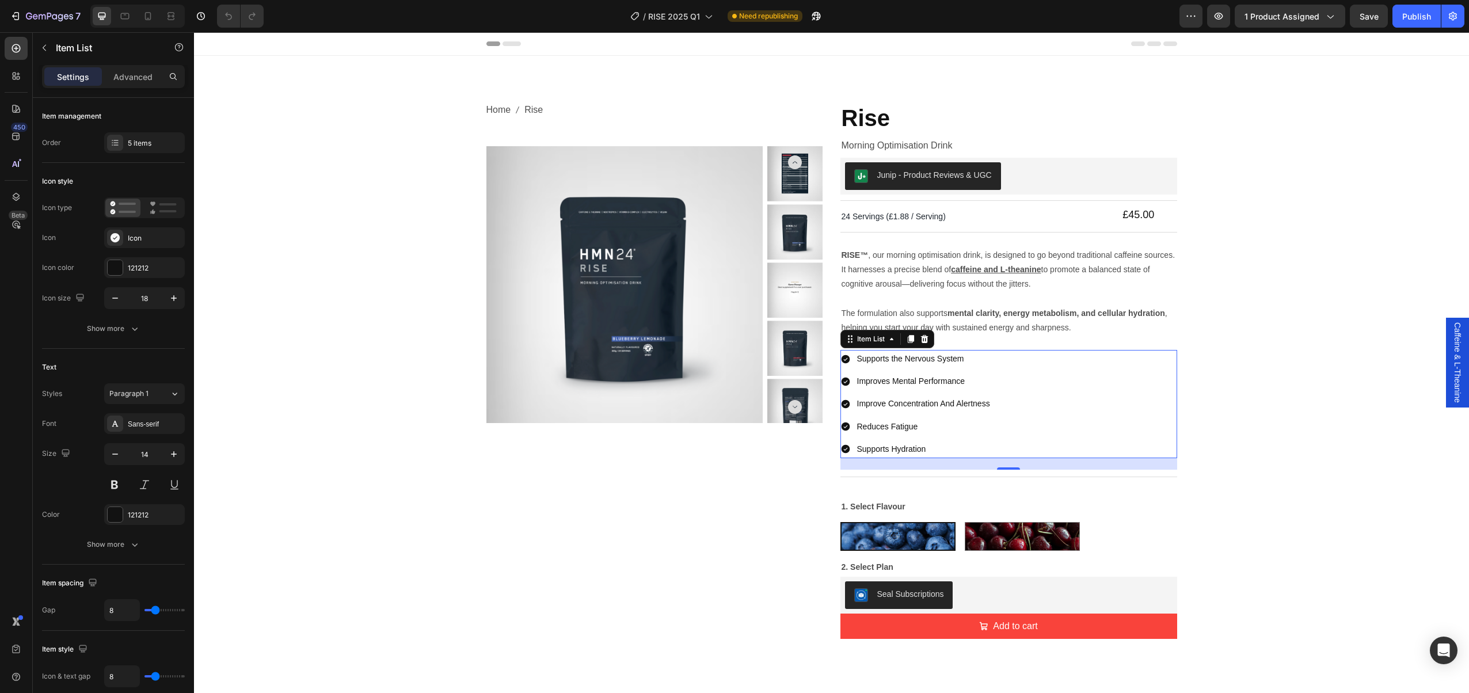
click at [910, 359] on p "Supports the Nervous System" at bounding box center [923, 359] width 133 height 14
click at [917, 358] on p "Supports the Nervous System" at bounding box center [923, 359] width 133 height 14
click at [960, 359] on p "Supports the Nervous System" at bounding box center [923, 359] width 133 height 14
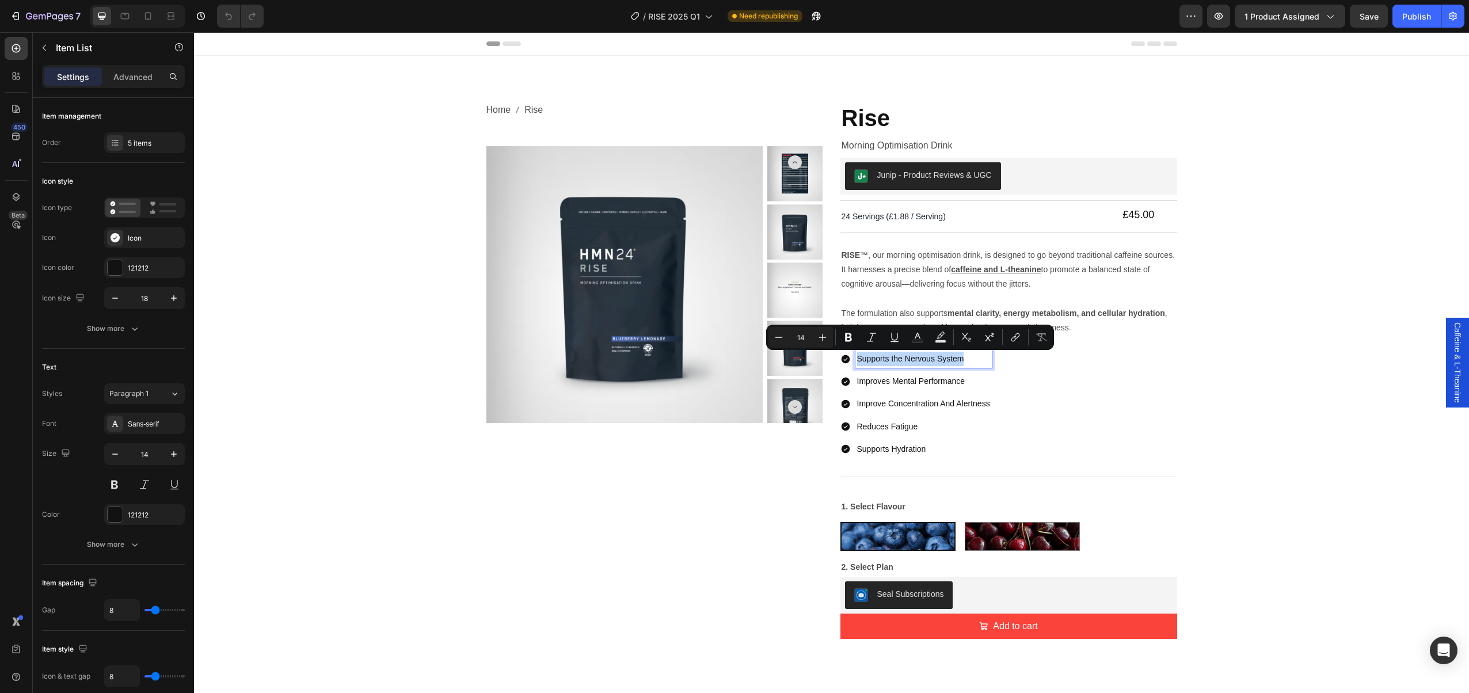
drag, startPoint x: 966, startPoint y: 359, endPoint x: 853, endPoint y: 361, distance: 113.5
click at [853, 362] on div "Supports the Nervous System" at bounding box center [916, 359] width 151 height 18
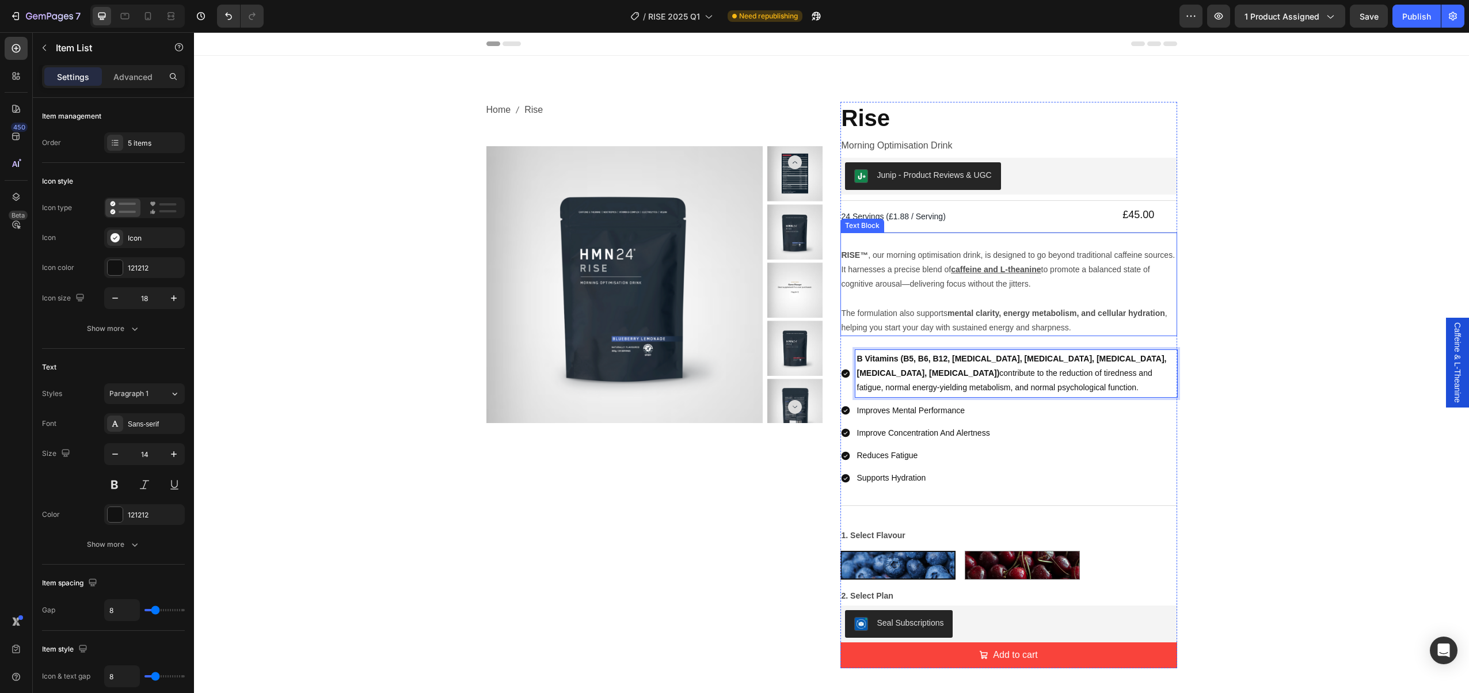
click at [914, 294] on p at bounding box center [1009, 298] width 335 height 14
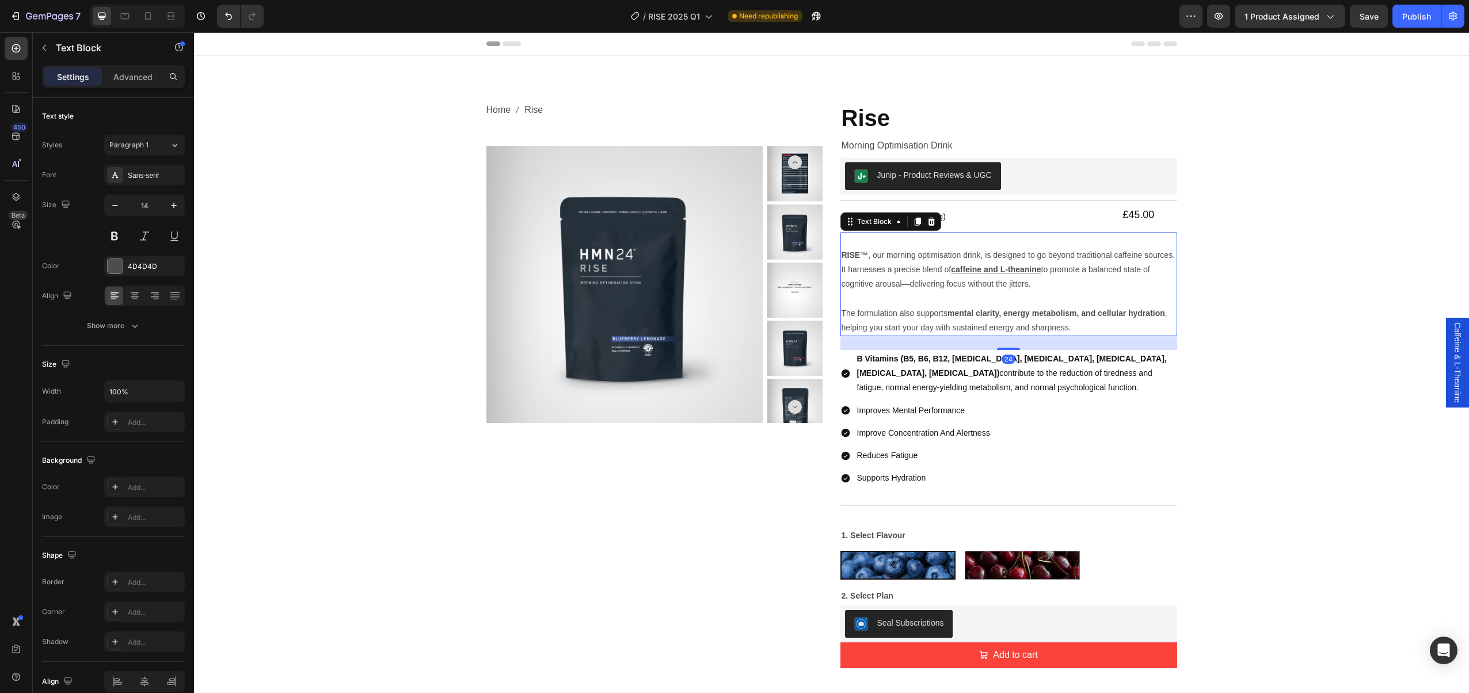
click at [1049, 318] on p "The formulation also supports mental clarity, energy metabolism, and cellular h…" at bounding box center [1009, 320] width 335 height 29
click at [1082, 327] on p "The formulation also supports mental clarity, energy metabolism, and cellular h…" at bounding box center [1009, 320] width 335 height 29
click at [1082, 326] on p "The formulation also supports mental clarity, energy metabolism, and cellular h…" at bounding box center [1009, 320] width 335 height 29
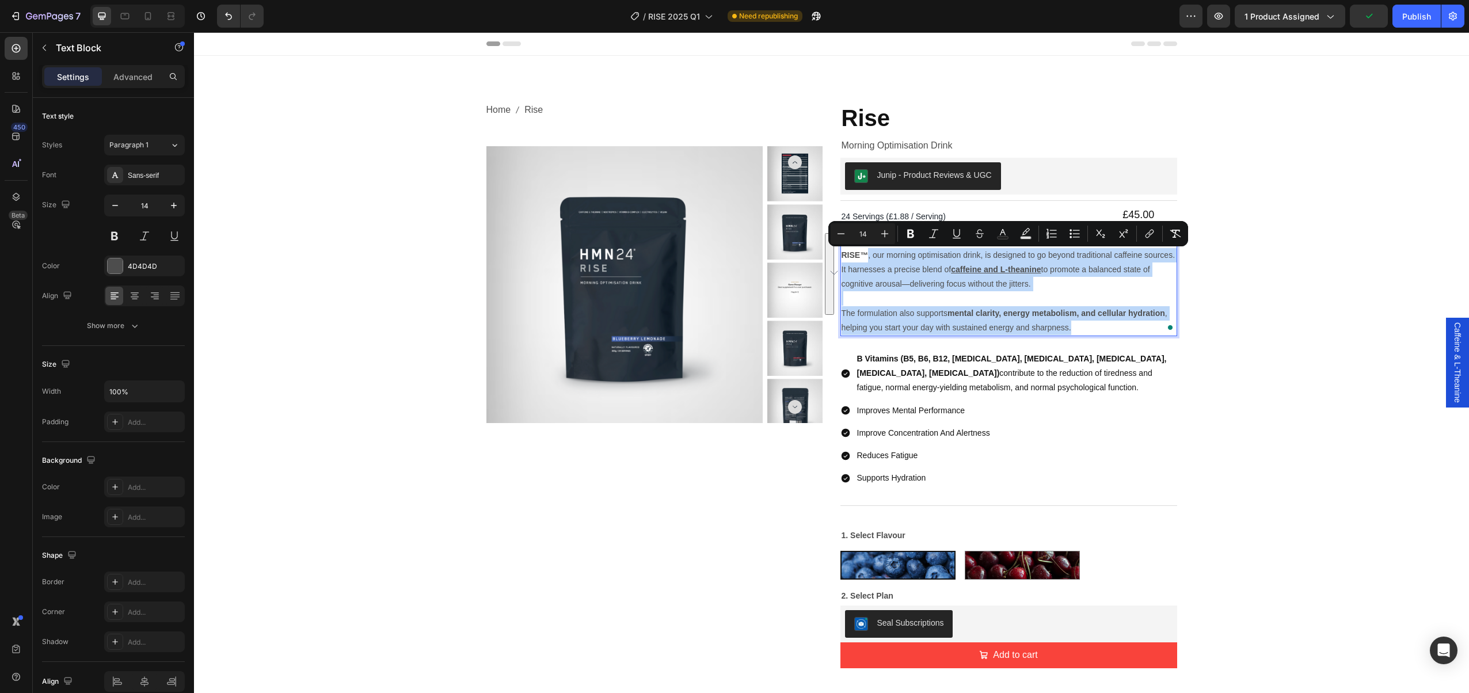
drag, startPoint x: 977, startPoint y: 312, endPoint x: 868, endPoint y: 257, distance: 121.8
click at [868, 257] on div "RISE™ , our morning optimisation drink, is designed to go beyond traditional ca…" at bounding box center [1009, 285] width 337 height 104
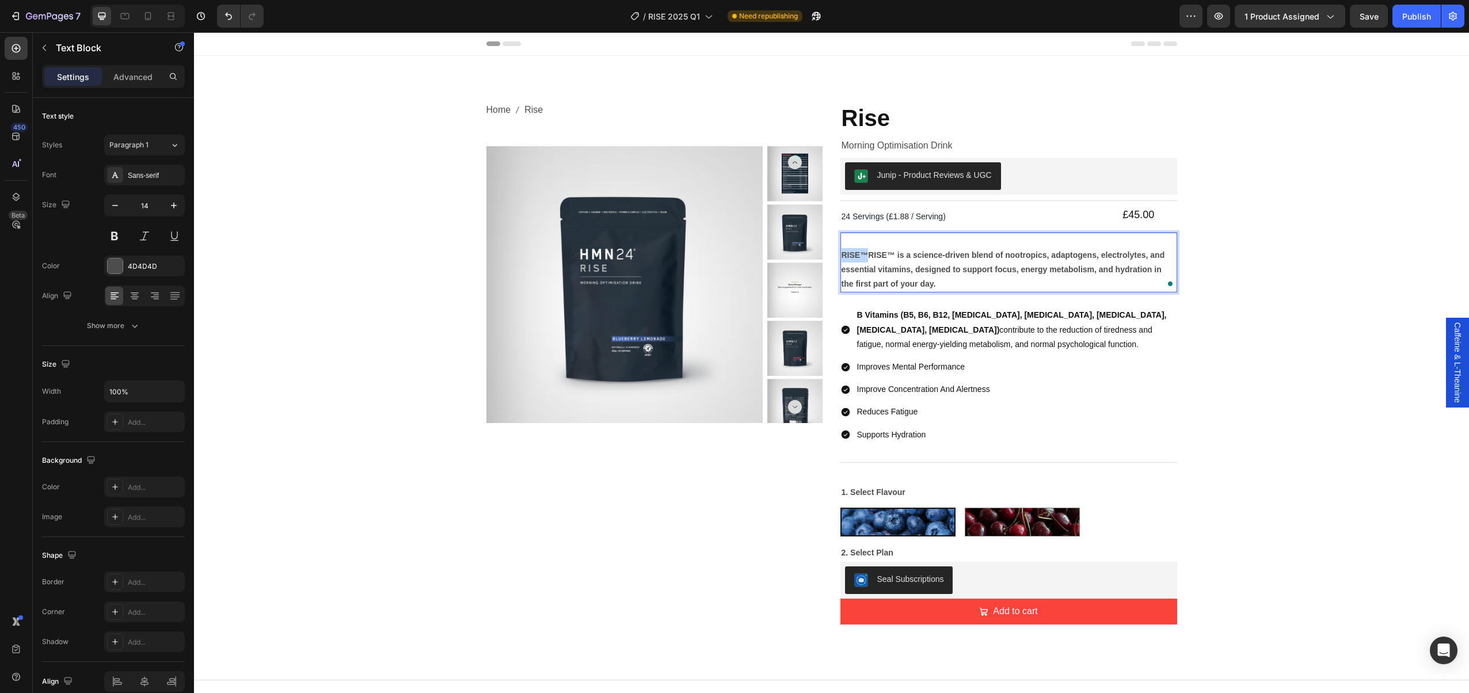
drag, startPoint x: 867, startPoint y: 254, endPoint x: 852, endPoint y: 253, distance: 14.4
click at [842, 254] on strong "RISE™RISE™ is a science-driven blend of nootropics, adaptogens, electrolytes, a…" at bounding box center [1004, 269] width 324 height 38
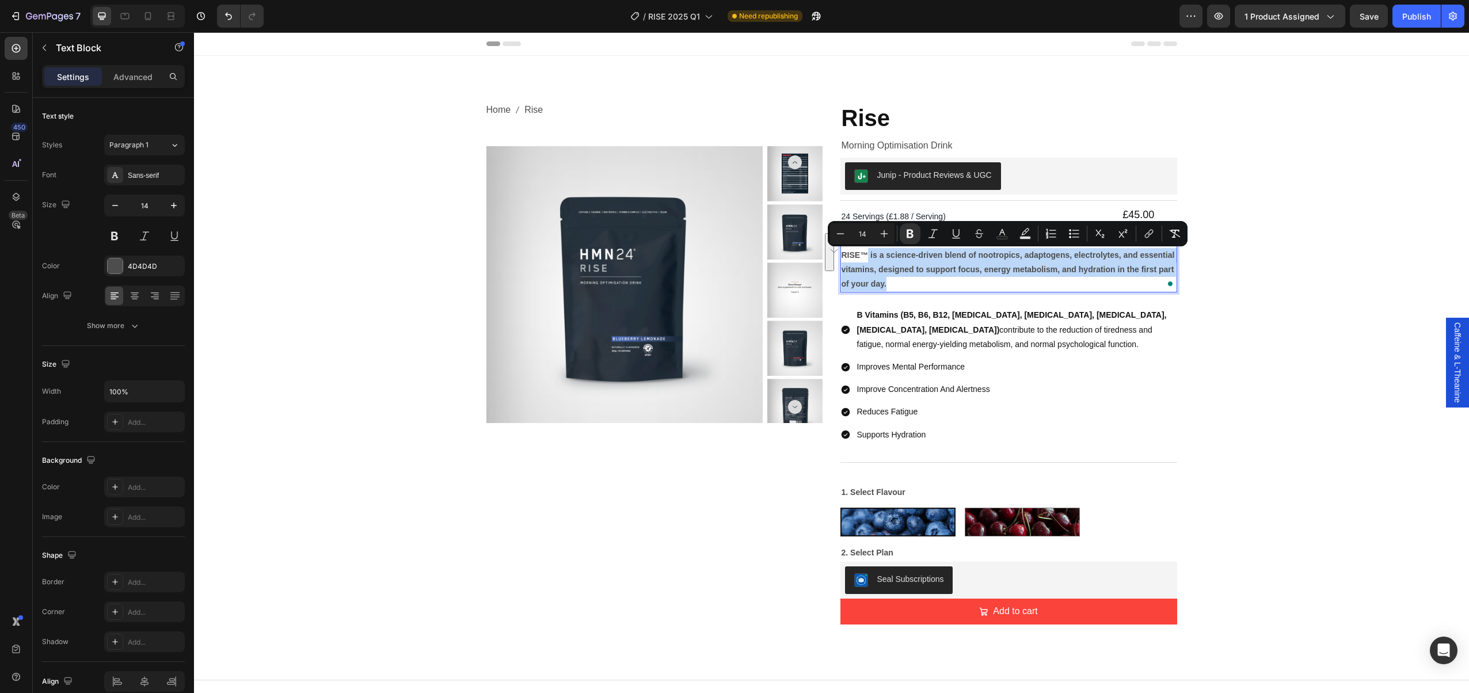
drag, startPoint x: 868, startPoint y: 256, endPoint x: 956, endPoint y: 287, distance: 92.9
click at [955, 288] on p "RISE™ is a science-driven blend of nootropics, adaptogens, electrolytes, and es…" at bounding box center [1009, 270] width 335 height 44
click at [909, 234] on icon "Editor contextual toolbar" at bounding box center [911, 234] width 12 height 12
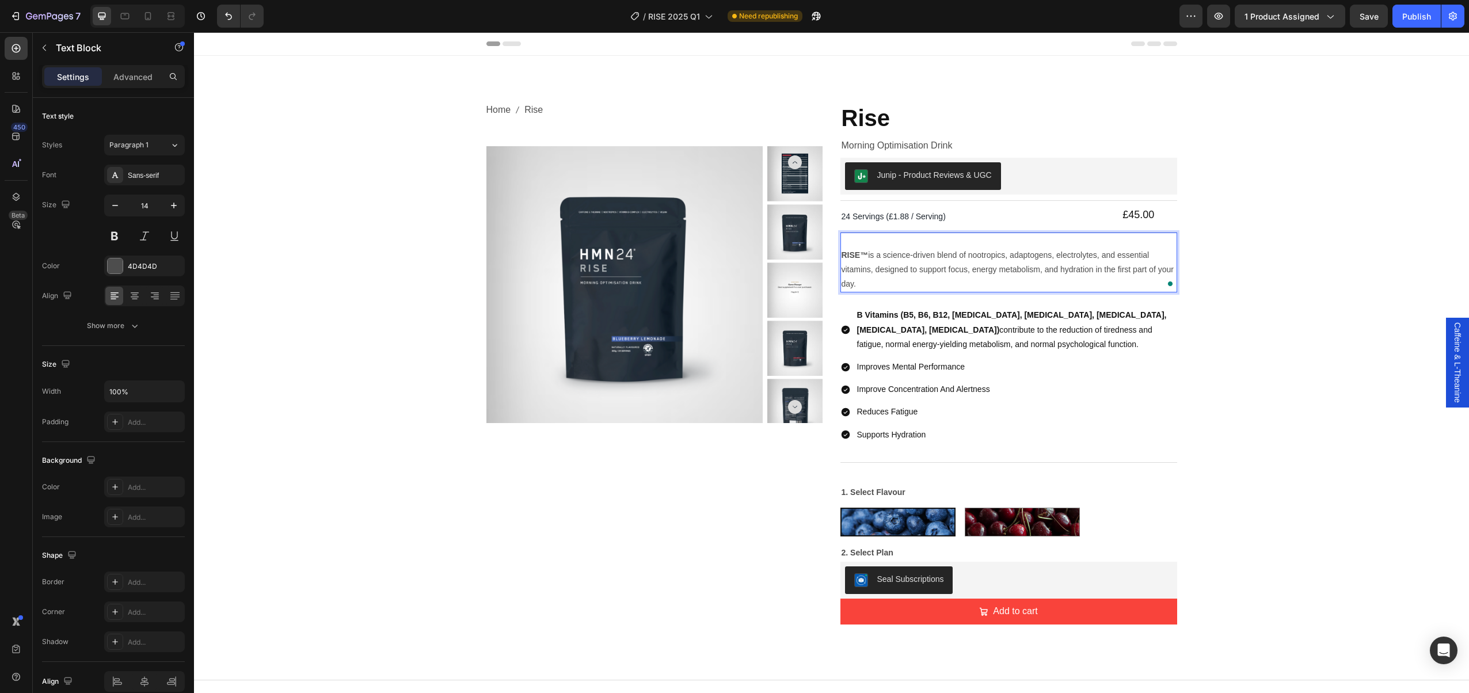
click at [1035, 275] on p "RISE™ is a science-driven blend of nootropics, adaptogens, electrolytes, and es…" at bounding box center [1009, 270] width 335 height 44
click at [922, 313] on strong "B Vitamins (B5, B6, B12, [MEDICAL_DATA], [MEDICAL_DATA], [MEDICAL_DATA], [MEDIC…" at bounding box center [1012, 322] width 310 height 24
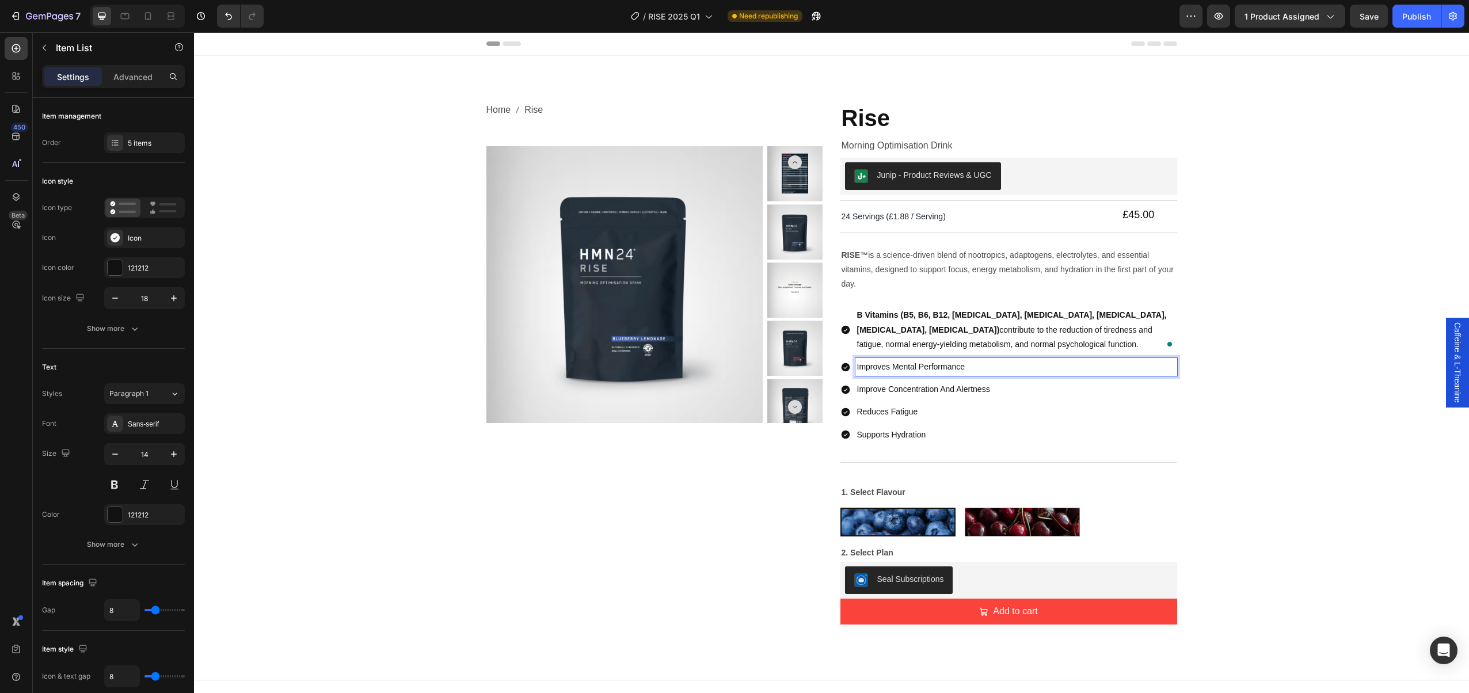
click at [912, 363] on p "Improves Mental Performance" at bounding box center [1016, 367] width 318 height 14
click at [911, 363] on p "Improves Mental Performance" at bounding box center [1016, 367] width 318 height 14
drag, startPoint x: 972, startPoint y: 367, endPoint x: 869, endPoint y: 363, distance: 102.6
click at [852, 367] on div "Improves Mental Performance" at bounding box center [1009, 367] width 337 height 18
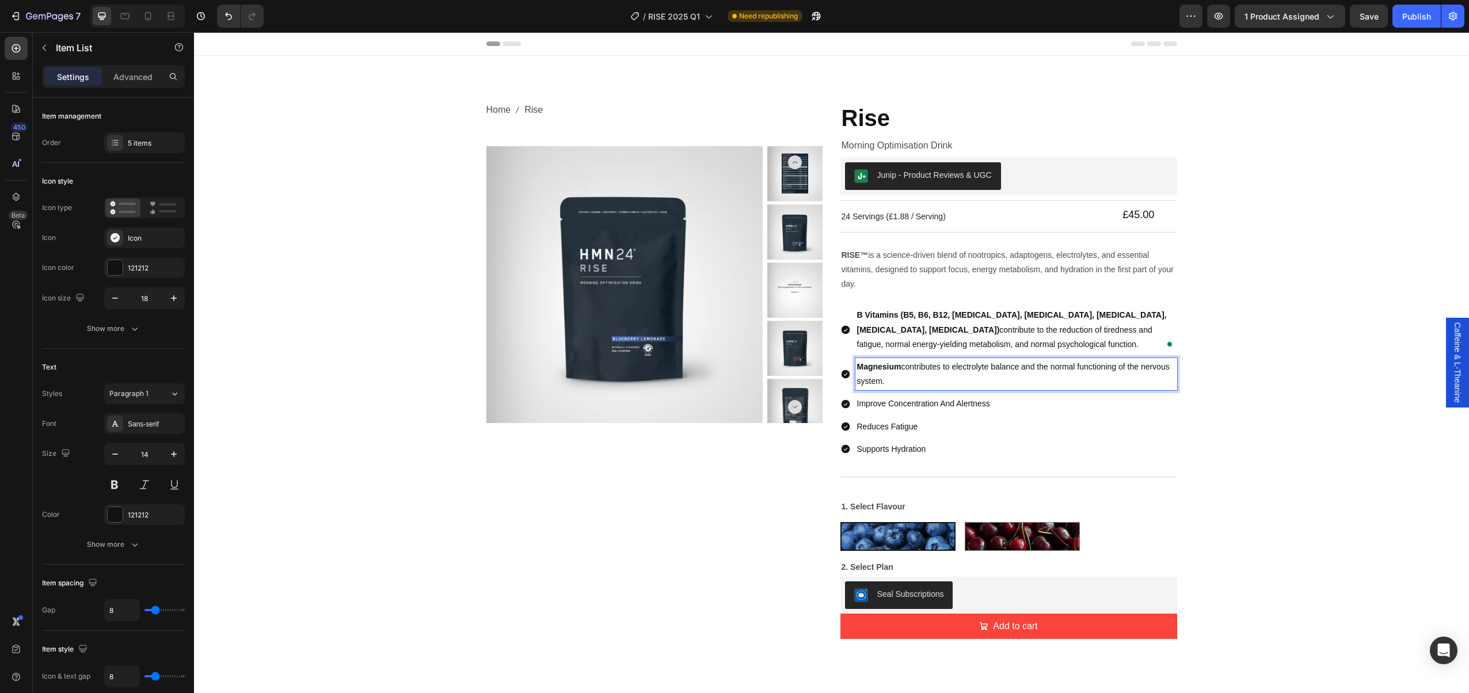
click at [916, 406] on p "Improve Concentration And Alertness" at bounding box center [1016, 404] width 318 height 14
click at [916, 405] on p "Improve Concentration And Alertness" at bounding box center [1016, 404] width 318 height 14
drag, startPoint x: 994, startPoint y: 408, endPoint x: 856, endPoint y: 402, distance: 138.3
click at [853, 405] on div "Improve Concentration And Alertness" at bounding box center [1009, 404] width 337 height 18
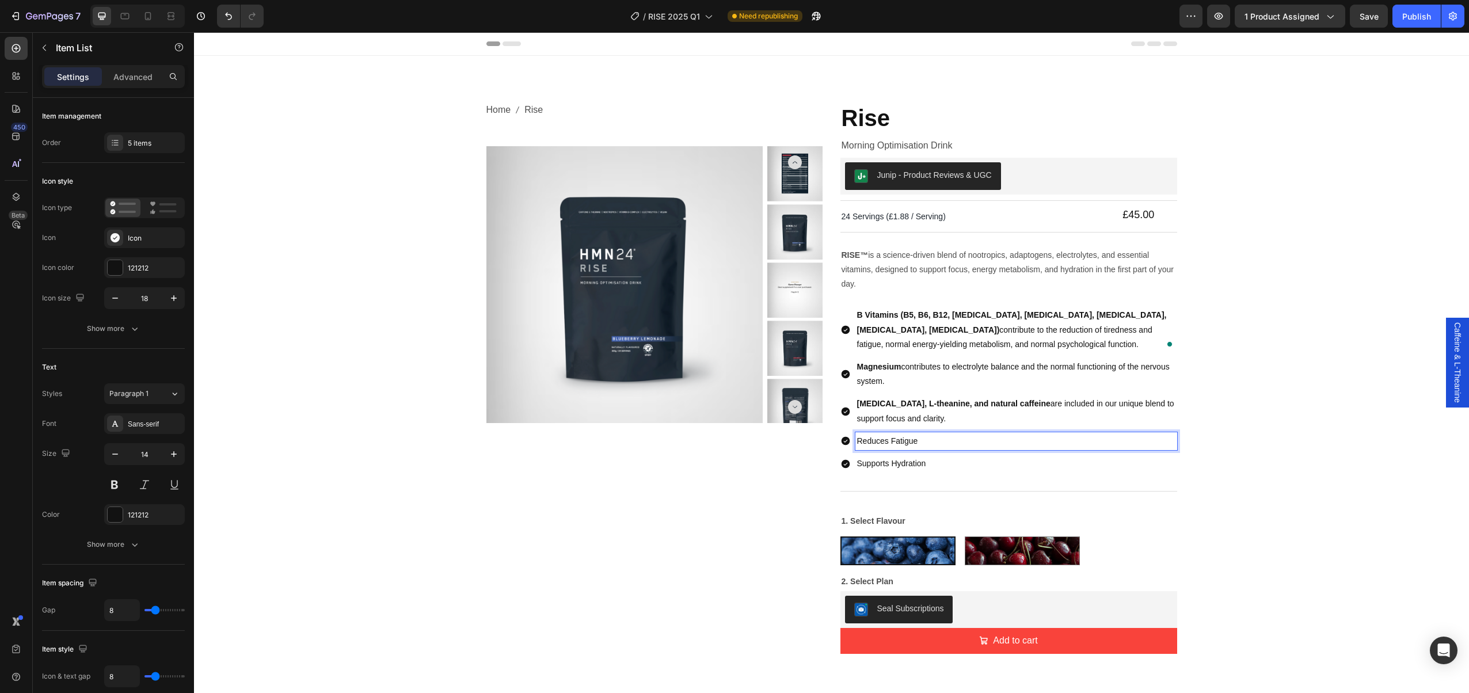
click at [916, 438] on p "Reduces Fatigue" at bounding box center [1016, 441] width 318 height 14
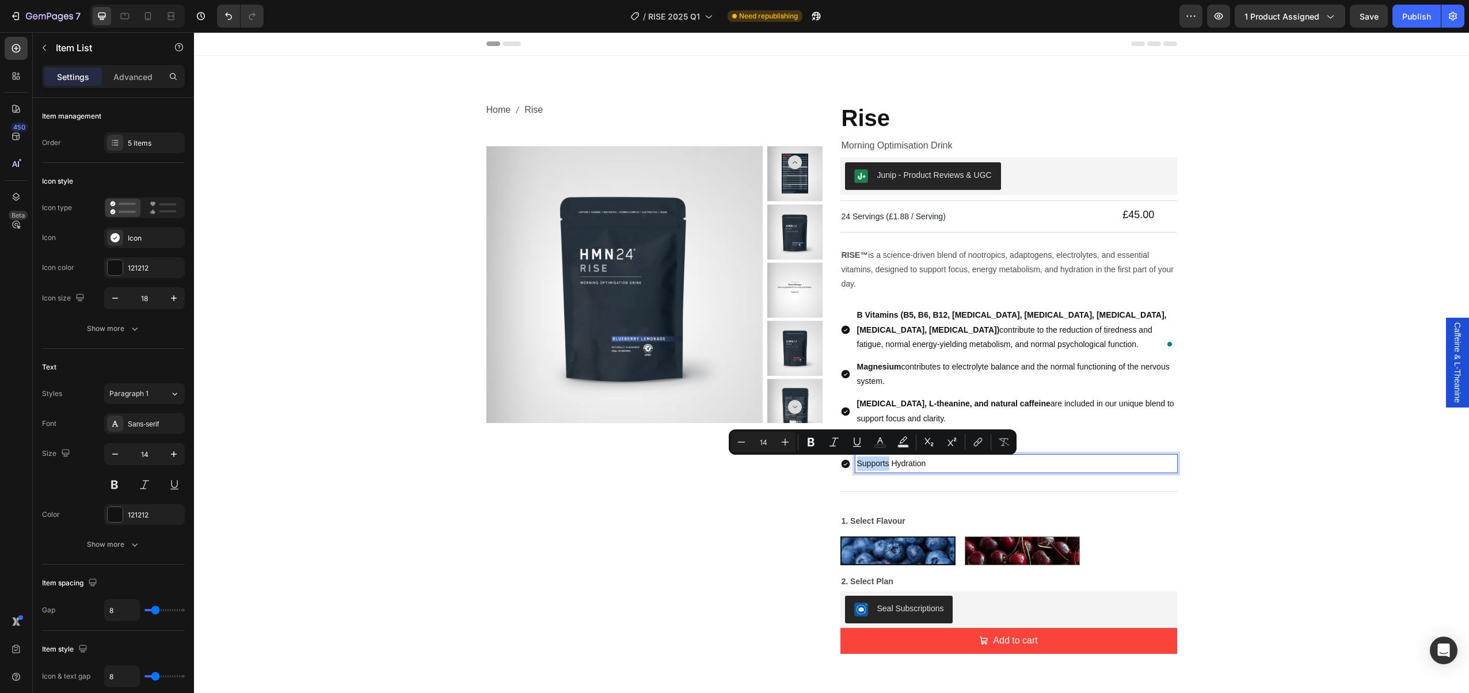
drag, startPoint x: 935, startPoint y: 443, endPoint x: 880, endPoint y: 440, distance: 55.4
click at [880, 440] on p "Reduces Fatigue" at bounding box center [1016, 441] width 318 height 14
click at [1032, 441] on p "Reduces Fatigue" at bounding box center [1016, 441] width 318 height 14
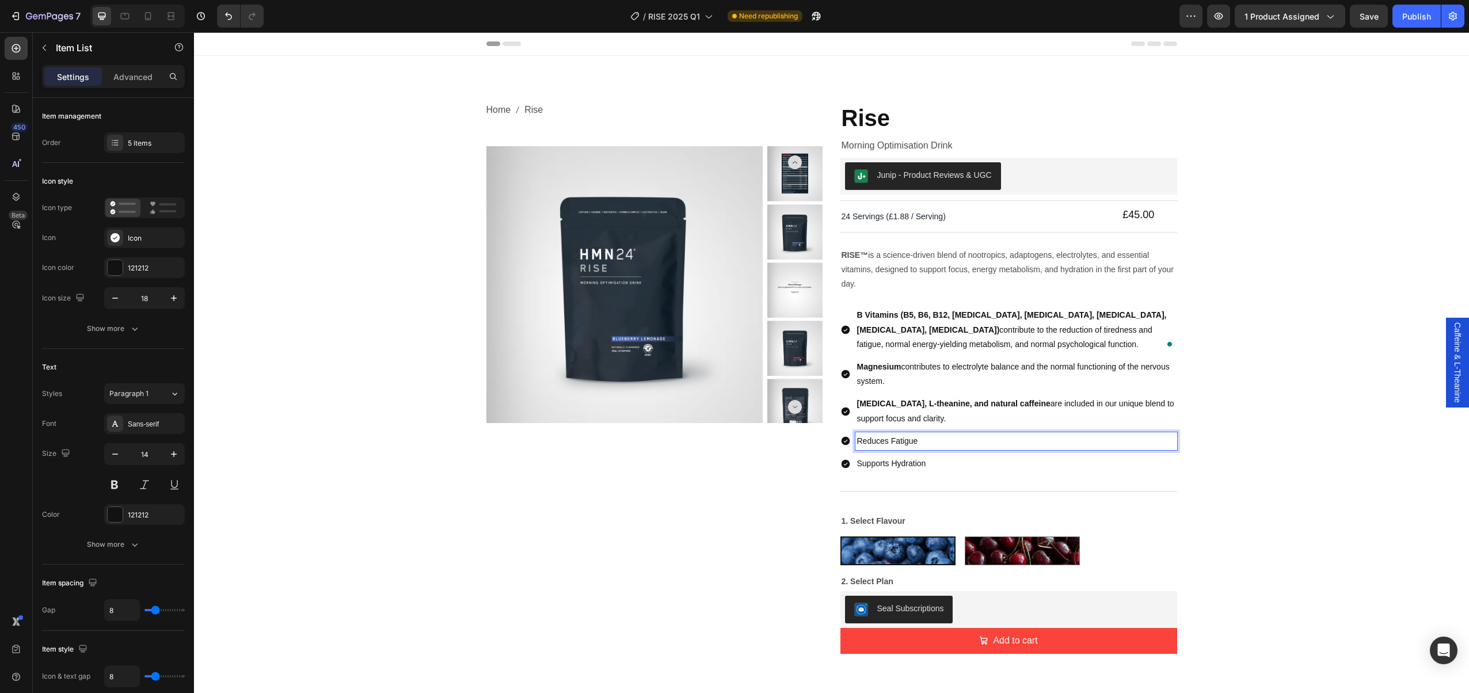
click at [1032, 440] on p "Reduces Fatigue" at bounding box center [1016, 441] width 318 height 14
drag, startPoint x: 903, startPoint y: 438, endPoint x: 852, endPoint y: 437, distance: 51.8
click at [841, 442] on div "Reduces Fatigue" at bounding box center [1009, 441] width 337 height 18
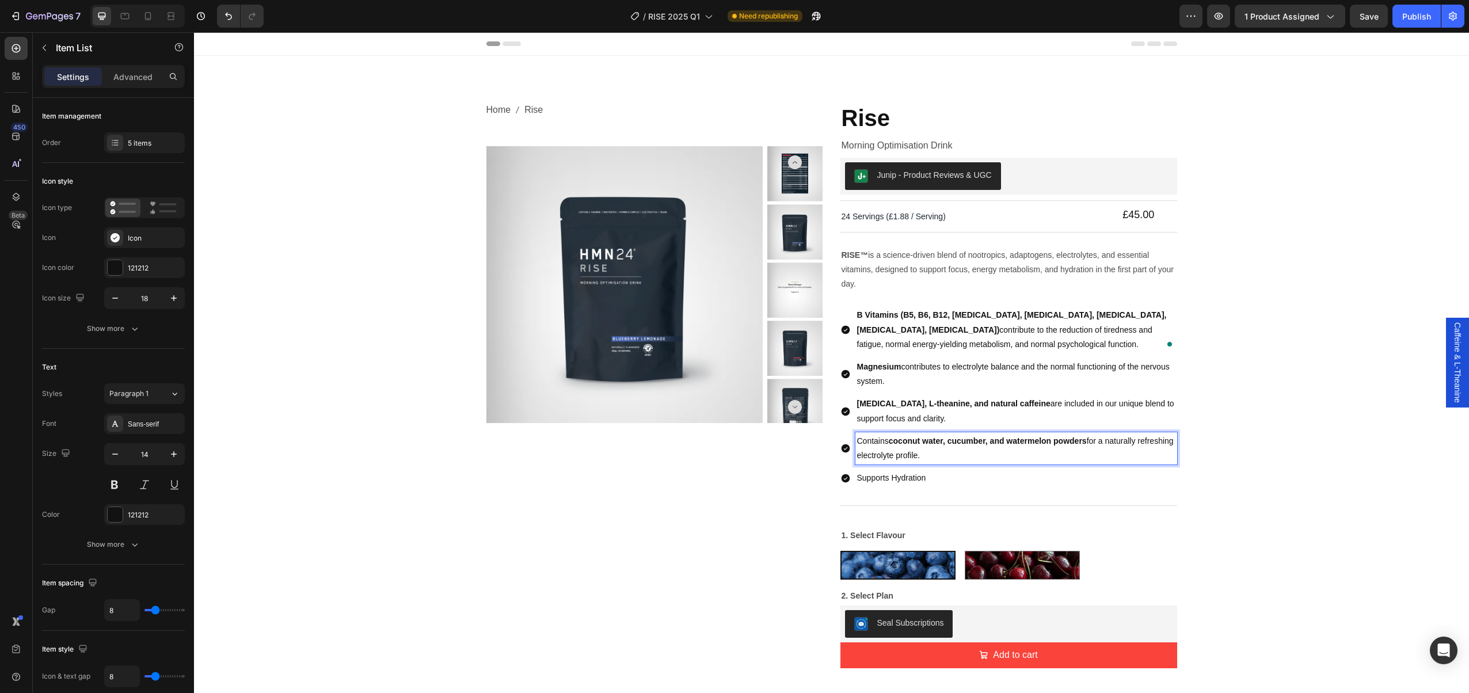
click at [894, 476] on p "Supports Hydration" at bounding box center [1016, 478] width 318 height 14
drag, startPoint x: 894, startPoint y: 476, endPoint x: 921, endPoint y: 479, distance: 26.6
click at [895, 476] on p "Supports Hydration" at bounding box center [1016, 478] width 318 height 14
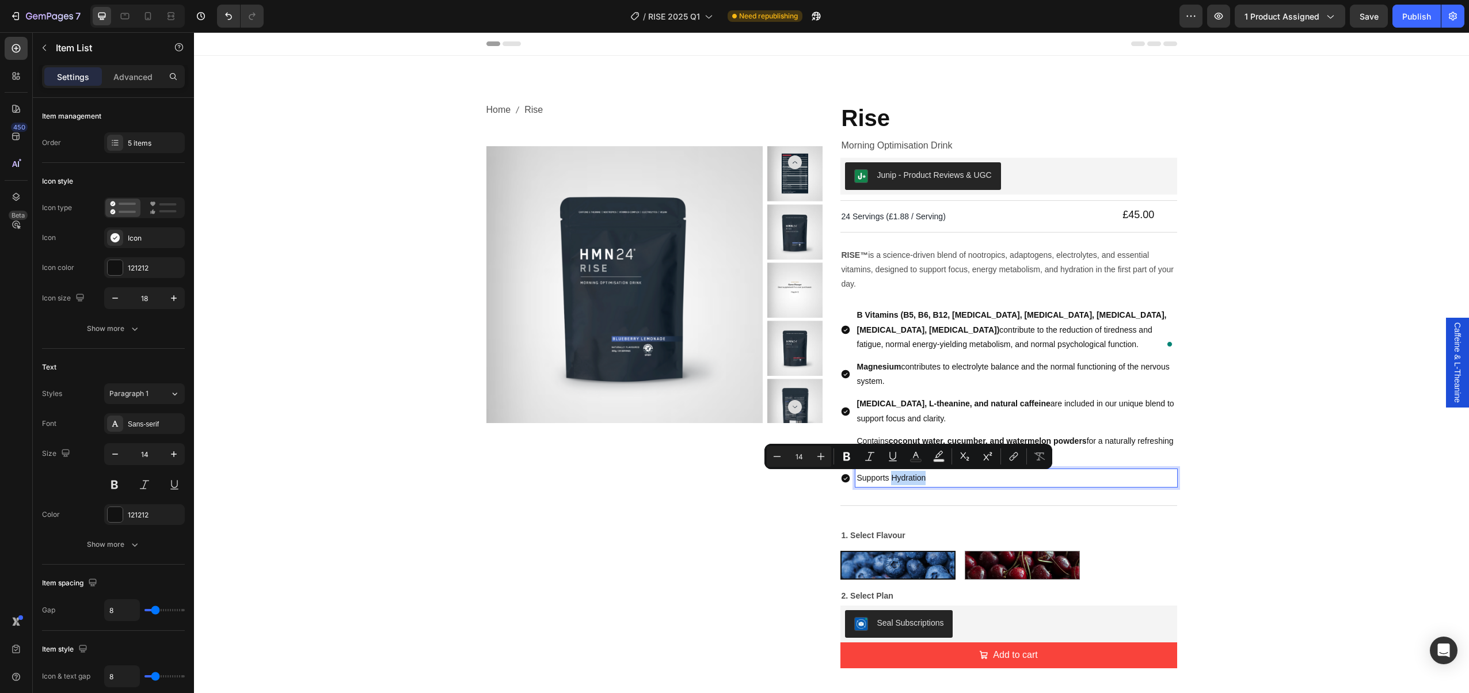
click at [936, 478] on p "Supports Hydration" at bounding box center [1016, 478] width 318 height 14
click at [864, 479] on p "Supports Hydration" at bounding box center [1016, 478] width 318 height 14
drag, startPoint x: 933, startPoint y: 478, endPoint x: 850, endPoint y: 473, distance: 83.1
click at [850, 473] on div "Supports Hydration" at bounding box center [1009, 478] width 337 height 18
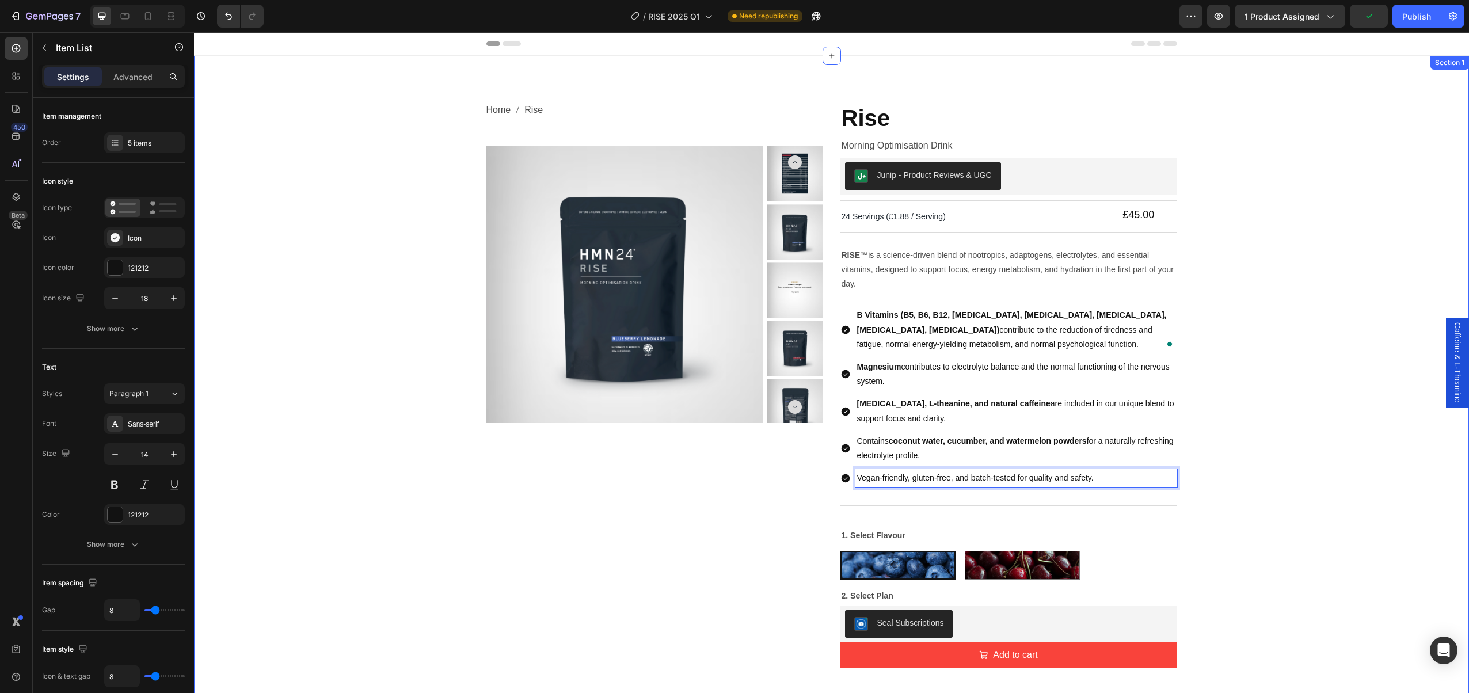
click at [1255, 378] on div "Home Rise Breadcrumb Product Images Rise Product Title Morning Optimisation Dri…" at bounding box center [832, 390] width 1258 height 576
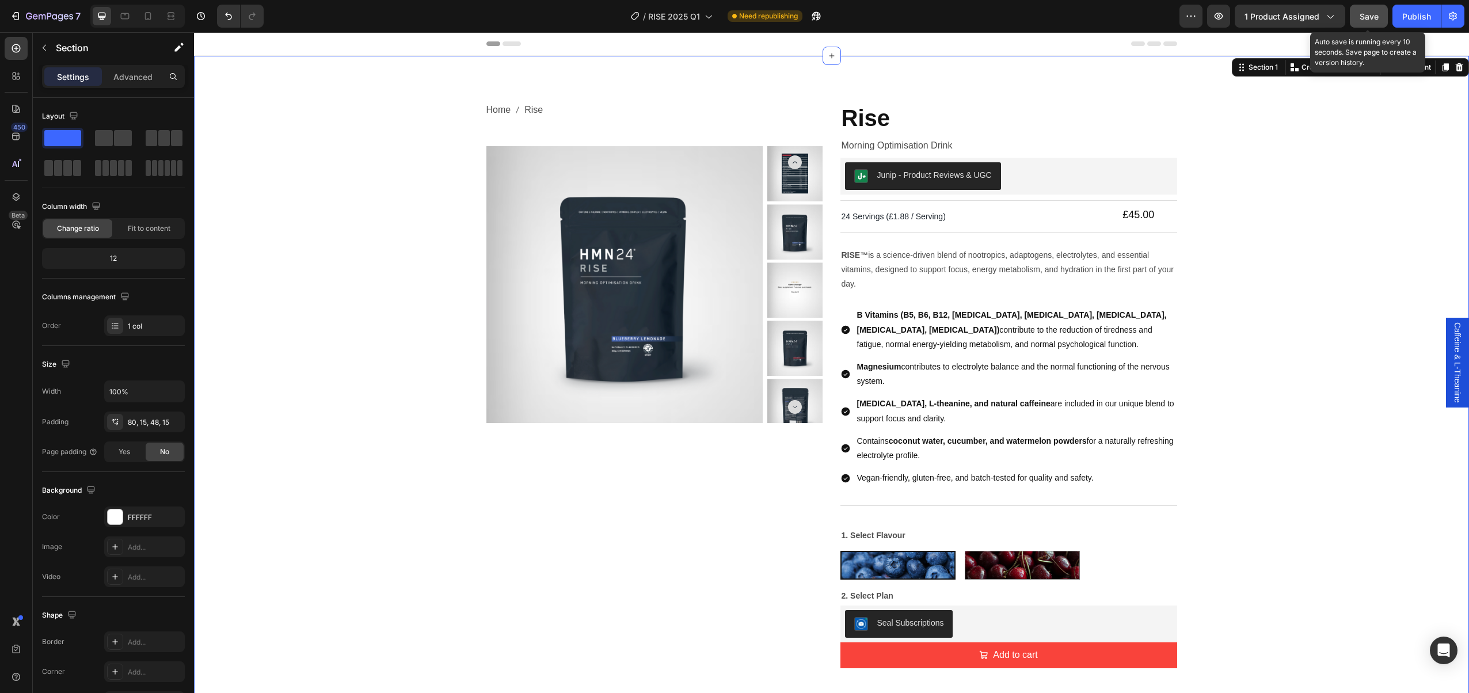
click at [1372, 20] on span "Save" at bounding box center [1369, 17] width 19 height 10
click at [1409, 17] on div "Publish" at bounding box center [1417, 16] width 29 height 12
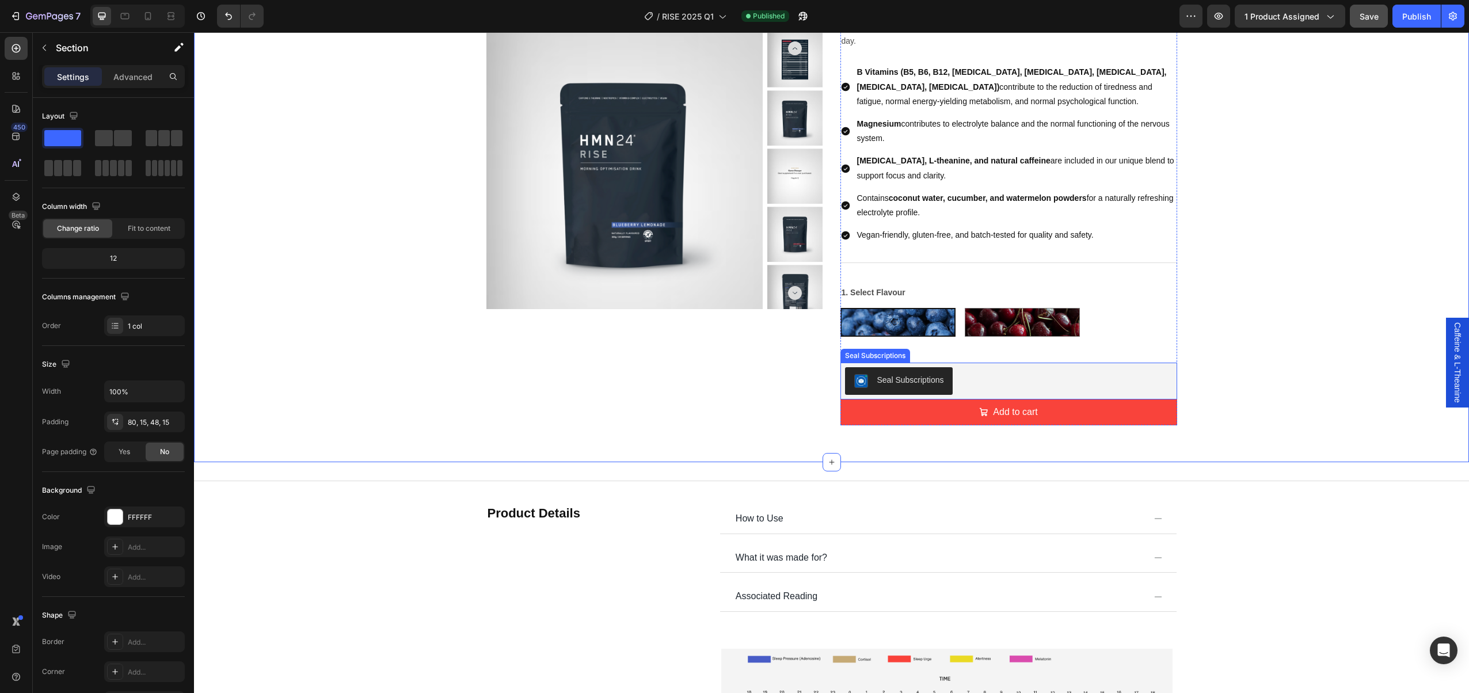
click at [973, 378] on div "Seal Subscriptions" at bounding box center [1009, 381] width 328 height 28
